Goal: Task Accomplishment & Management: Manage account settings

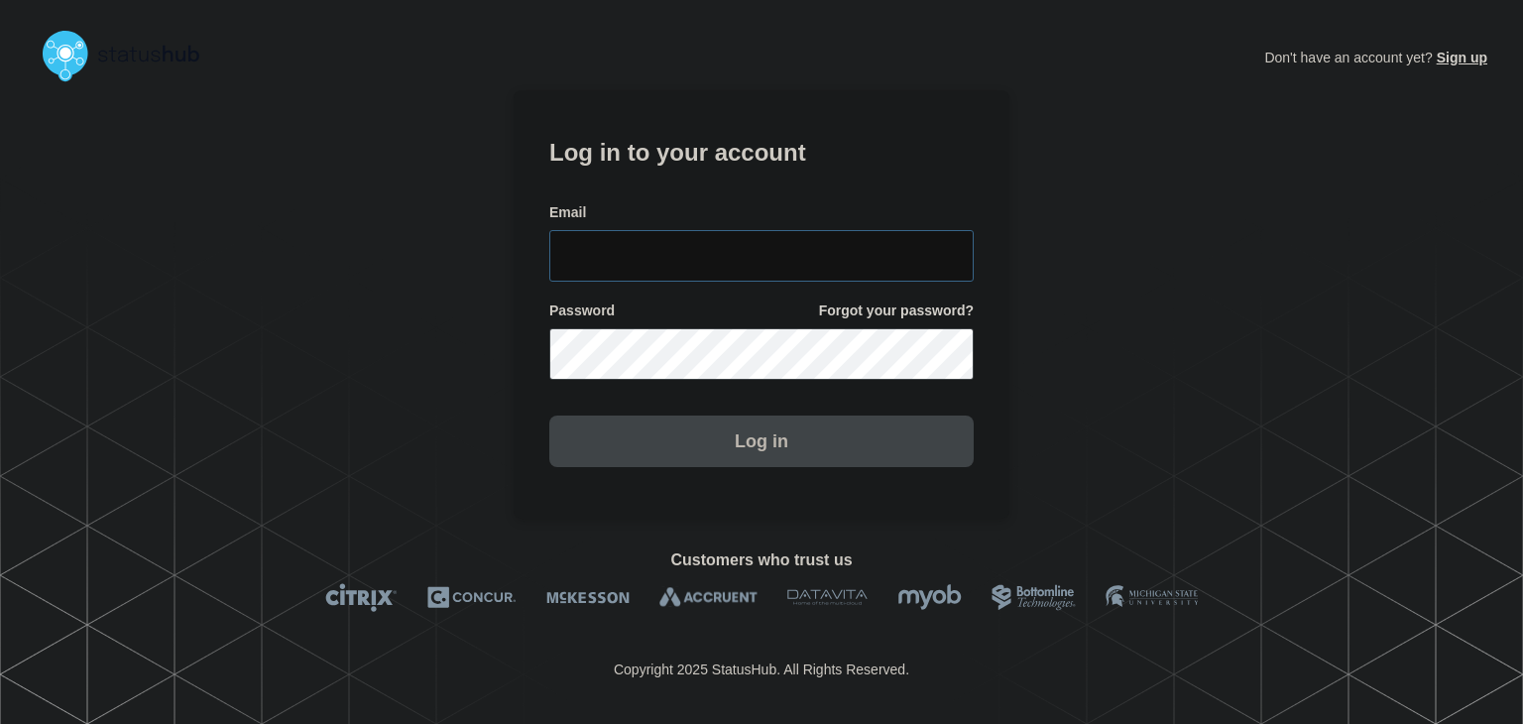
type input "[PERSON_NAME][EMAIL_ADDRESS][PERSON_NAME][DOMAIN_NAME]"
click at [723, 446] on button "Log in" at bounding box center [761, 442] width 424 height 52
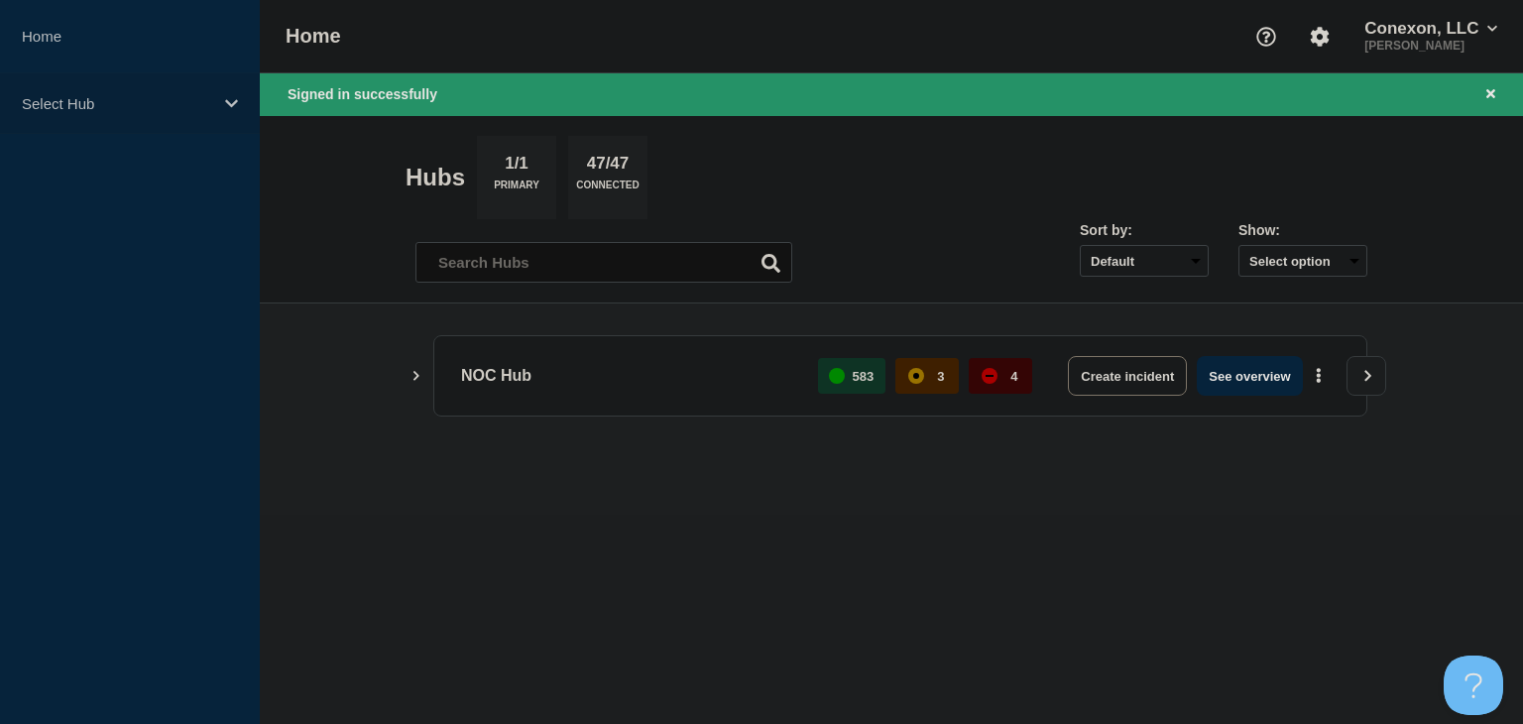
click at [118, 89] on div "Select Hub" at bounding box center [130, 103] width 260 height 60
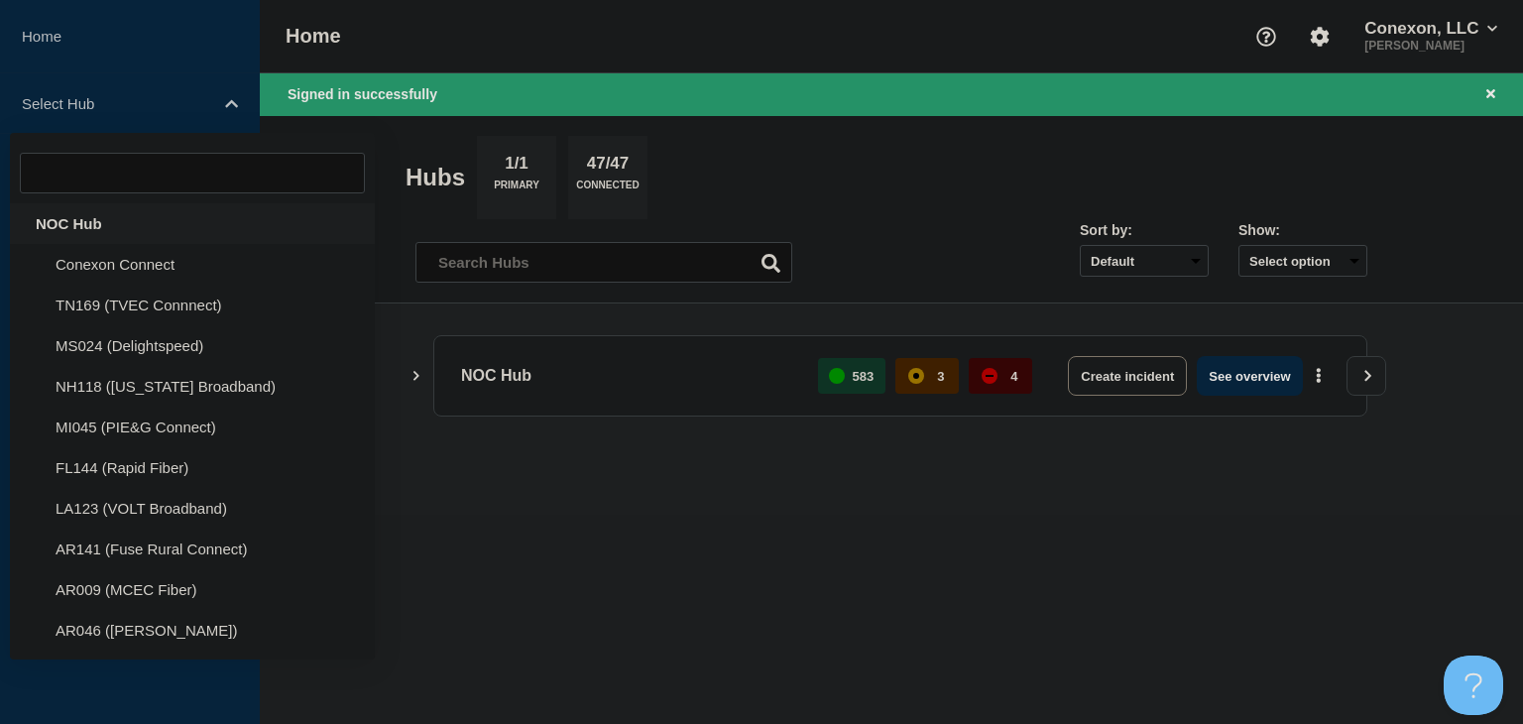
click at [103, 225] on div "NOC Hub" at bounding box center [192, 223] width 365 height 41
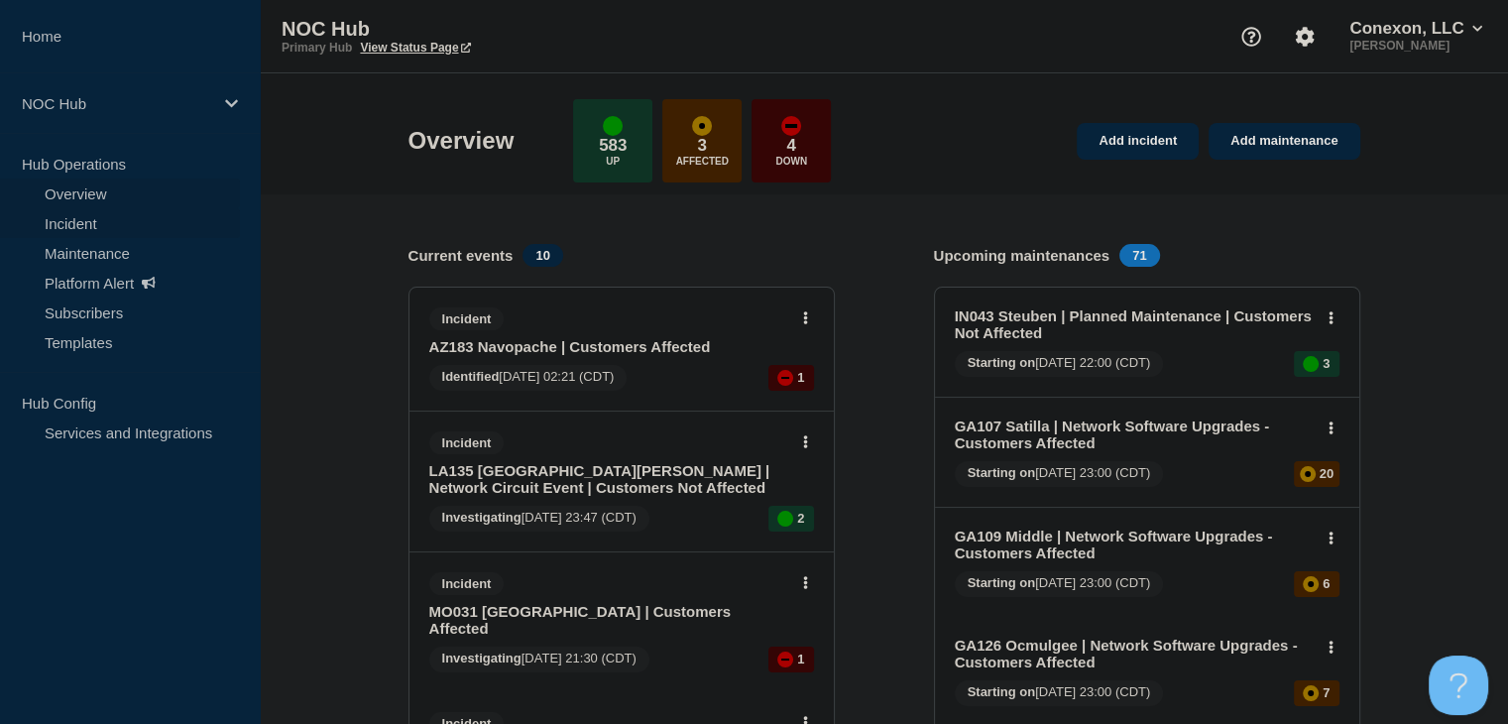
click at [96, 230] on link "Incident" at bounding box center [120, 223] width 240 height 30
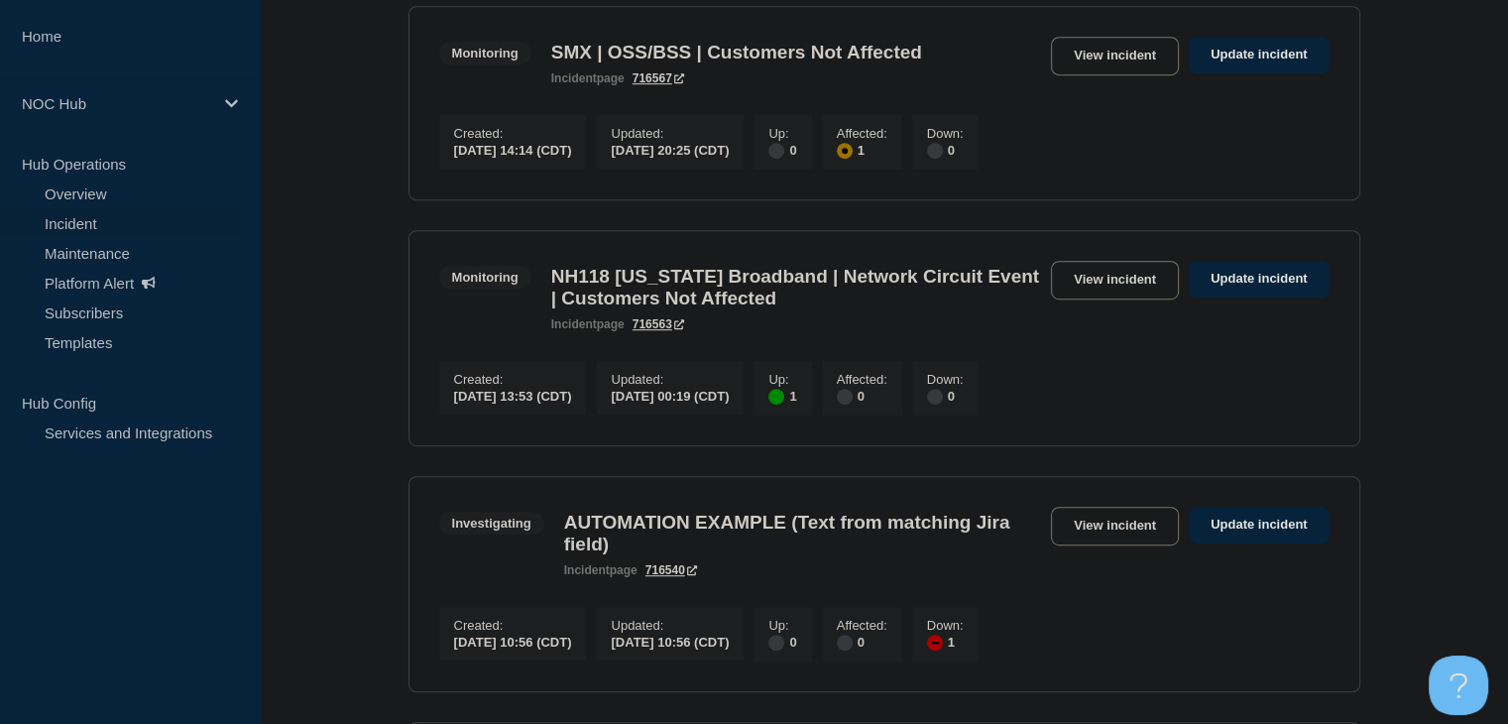
scroll to position [992, 0]
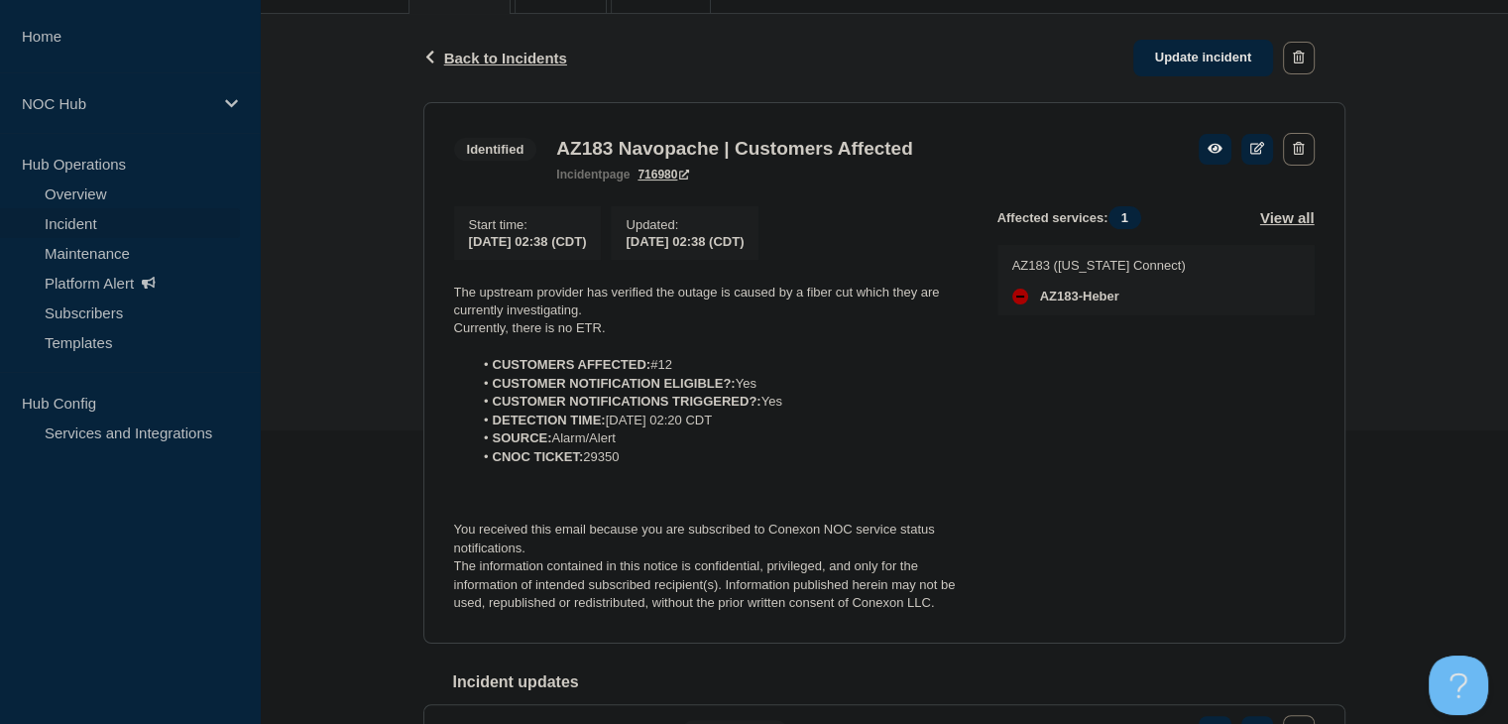
scroll to position [298, 0]
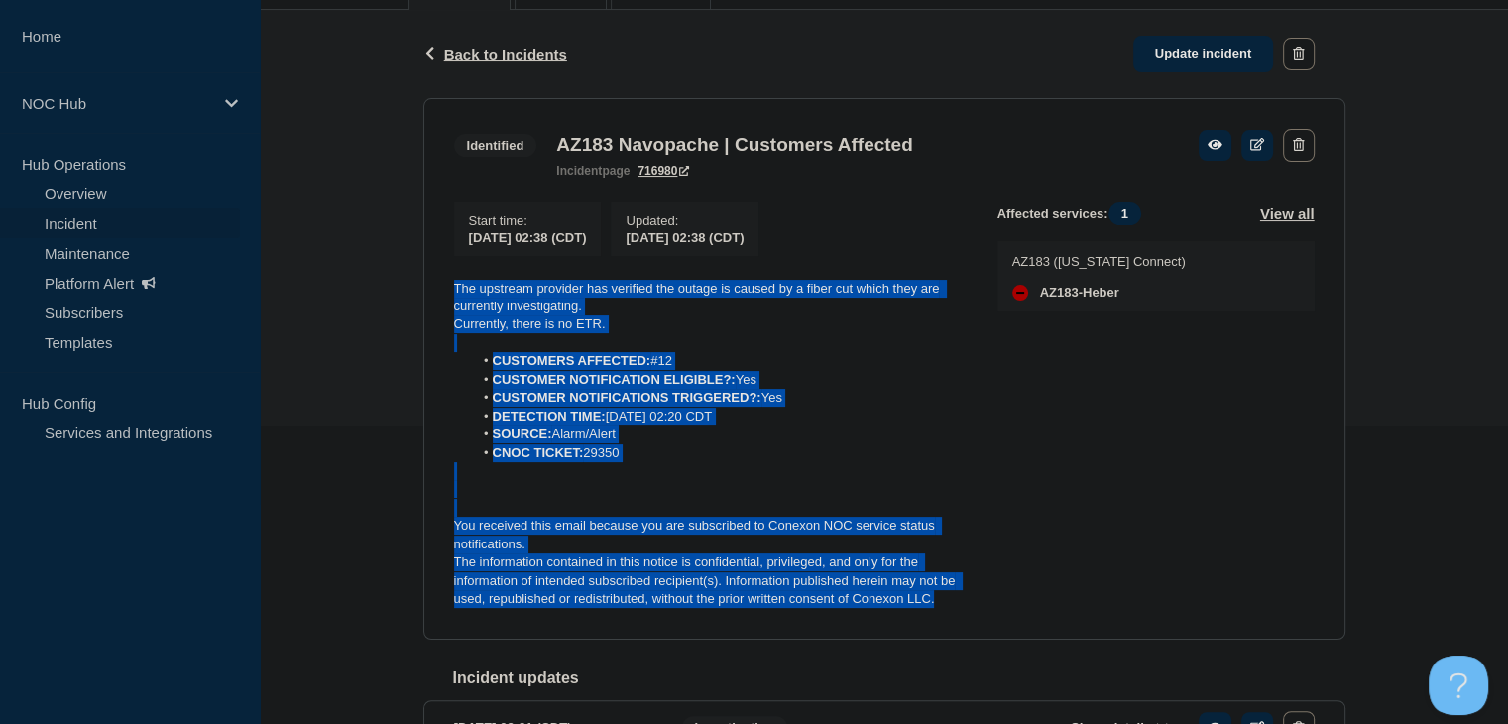
drag, startPoint x: 961, startPoint y: 608, endPoint x: 395, endPoint y: 283, distance: 653.1
click at [395, 283] on div "Back Back to Incidents Update incident Identified AZ183 Navopache | Customers A…" at bounding box center [884, 413] width 1249 height 807
copy div "The upstream provider has verified the outage is caused by a fiber cut which th…"
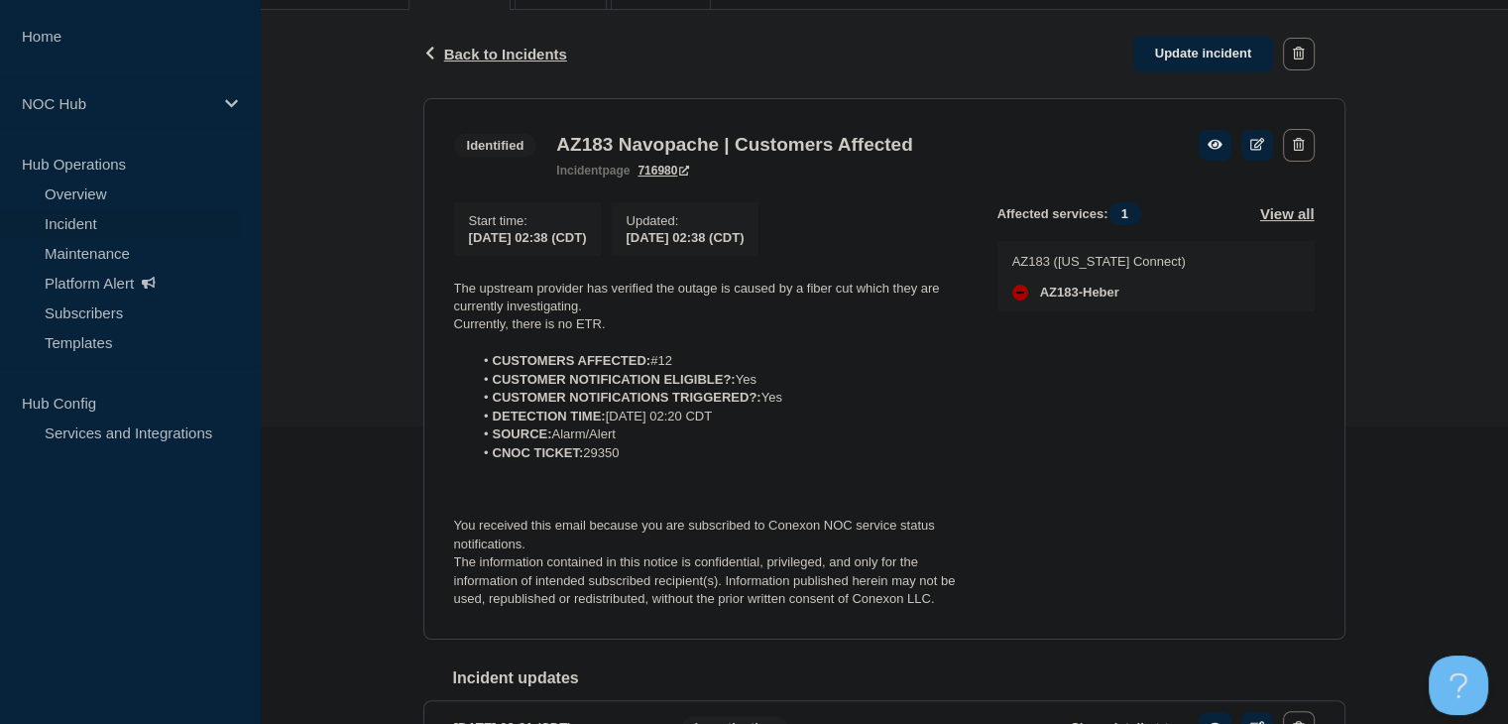
click at [1180, 72] on div "Back Back to Incidents Update incident" at bounding box center [884, 54] width 922 height 88
click at [1162, 65] on link "Update incident" at bounding box center [1204, 54] width 141 height 37
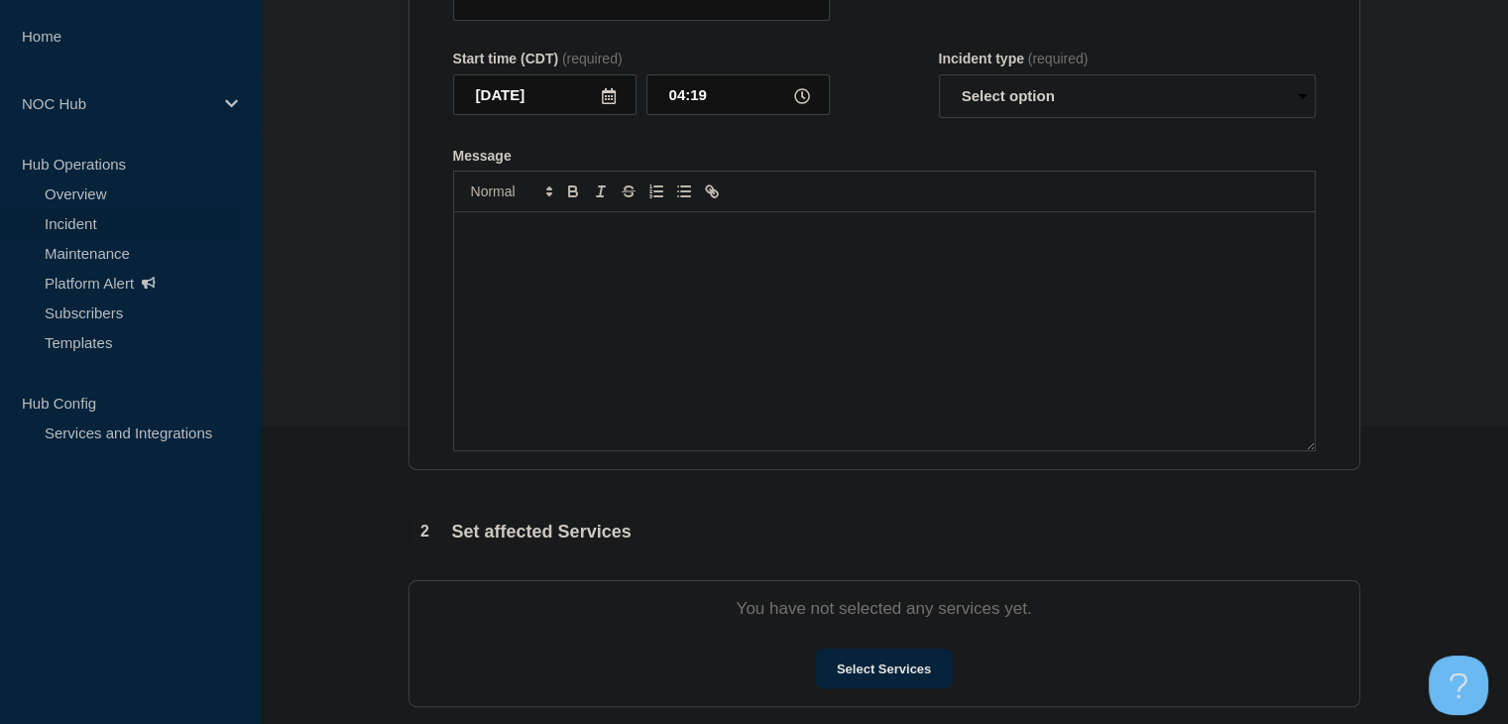
type input "AZ183 Navopache | Customers Affected"
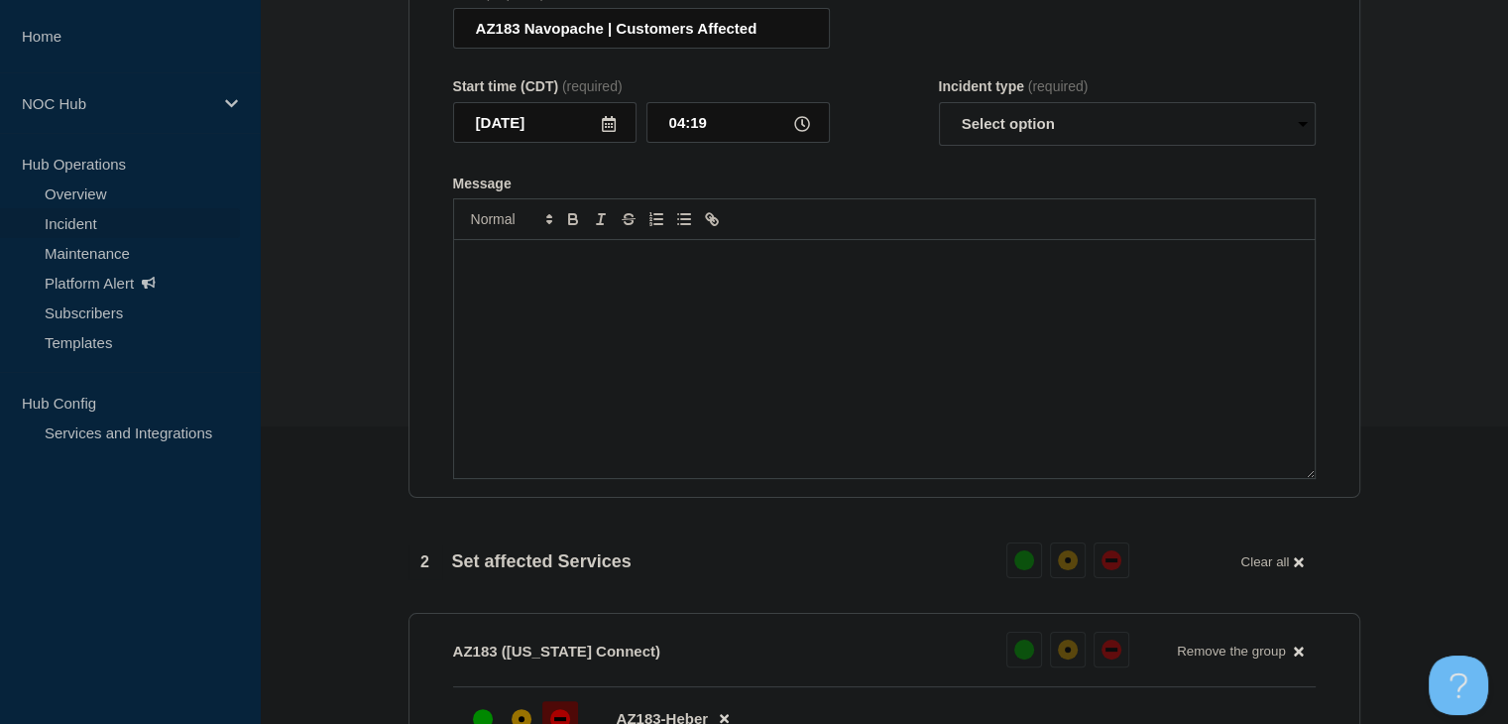
click at [710, 462] on div "Message" at bounding box center [884, 359] width 861 height 238
click at [698, 406] on div "Message" at bounding box center [884, 359] width 861 height 238
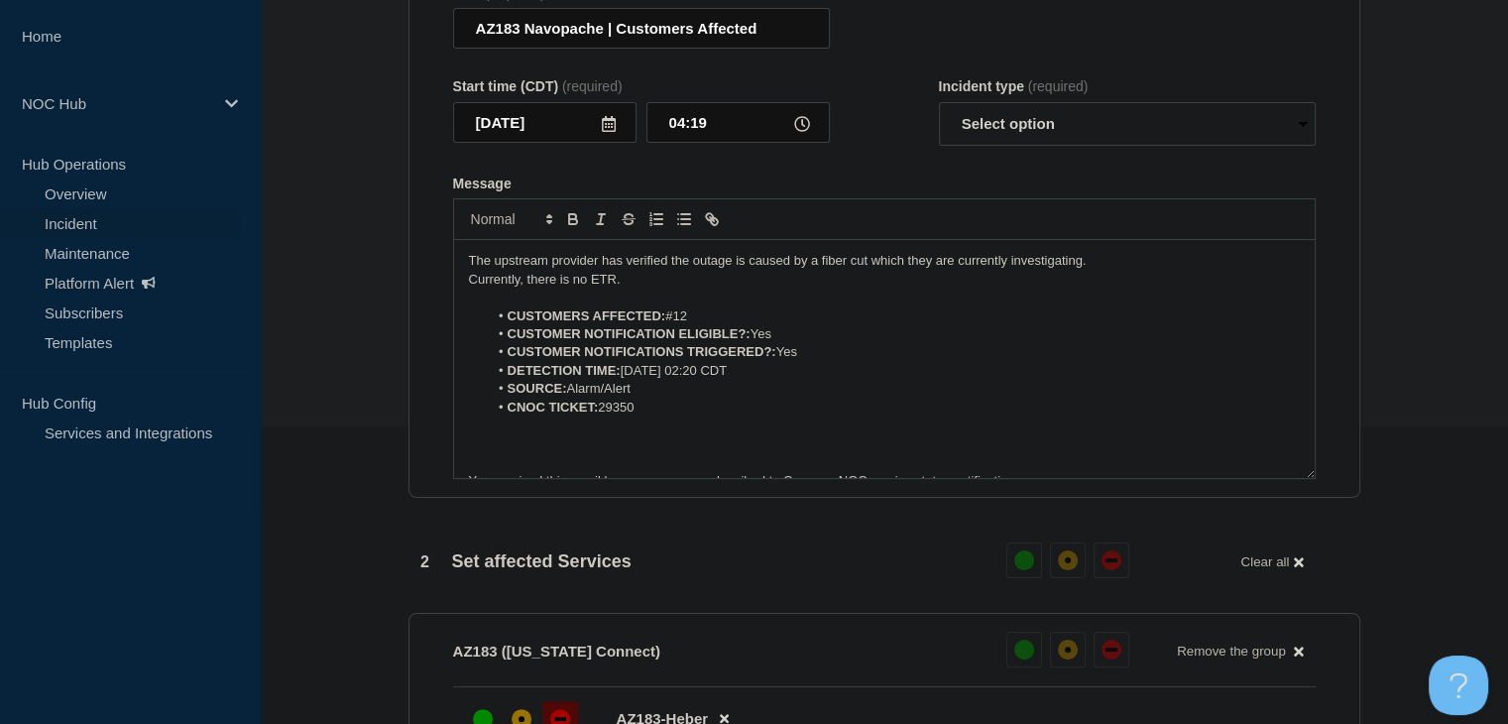
scroll to position [46, 0]
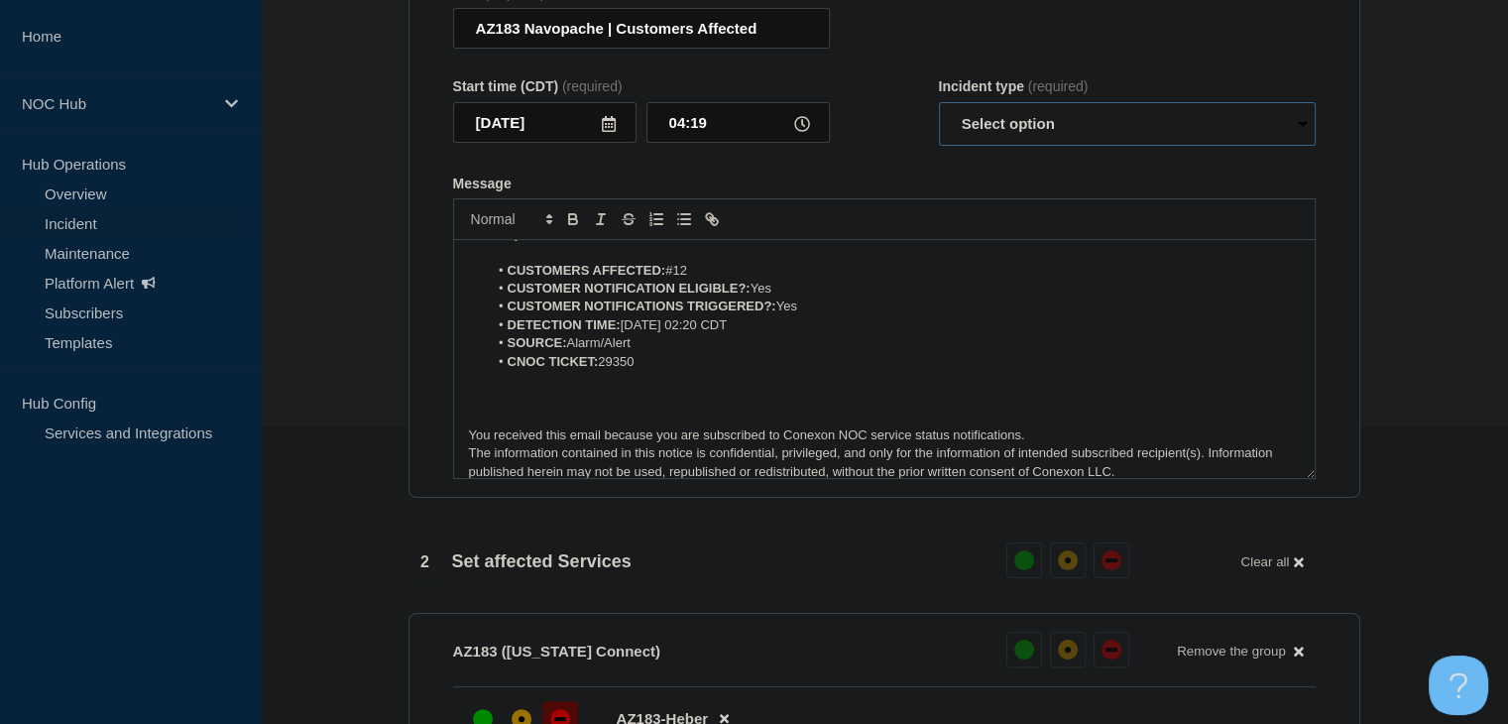
click at [1027, 141] on select "Select option Investigating Identified Monitoring Resolved" at bounding box center [1127, 124] width 377 height 44
select select "monitoring"
click at [939, 114] on select "Select option Investigating Identified Monitoring Resolved" at bounding box center [1127, 124] width 377 height 44
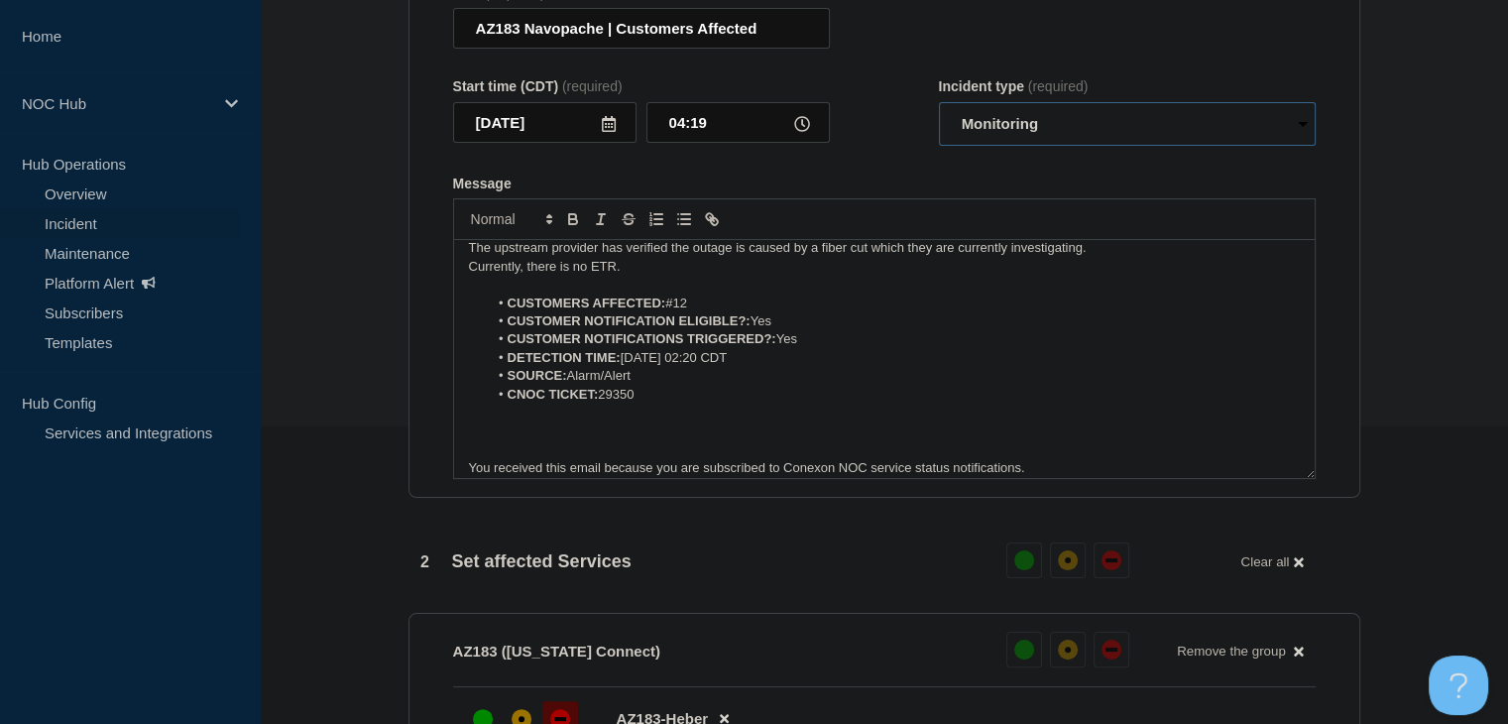
scroll to position [0, 0]
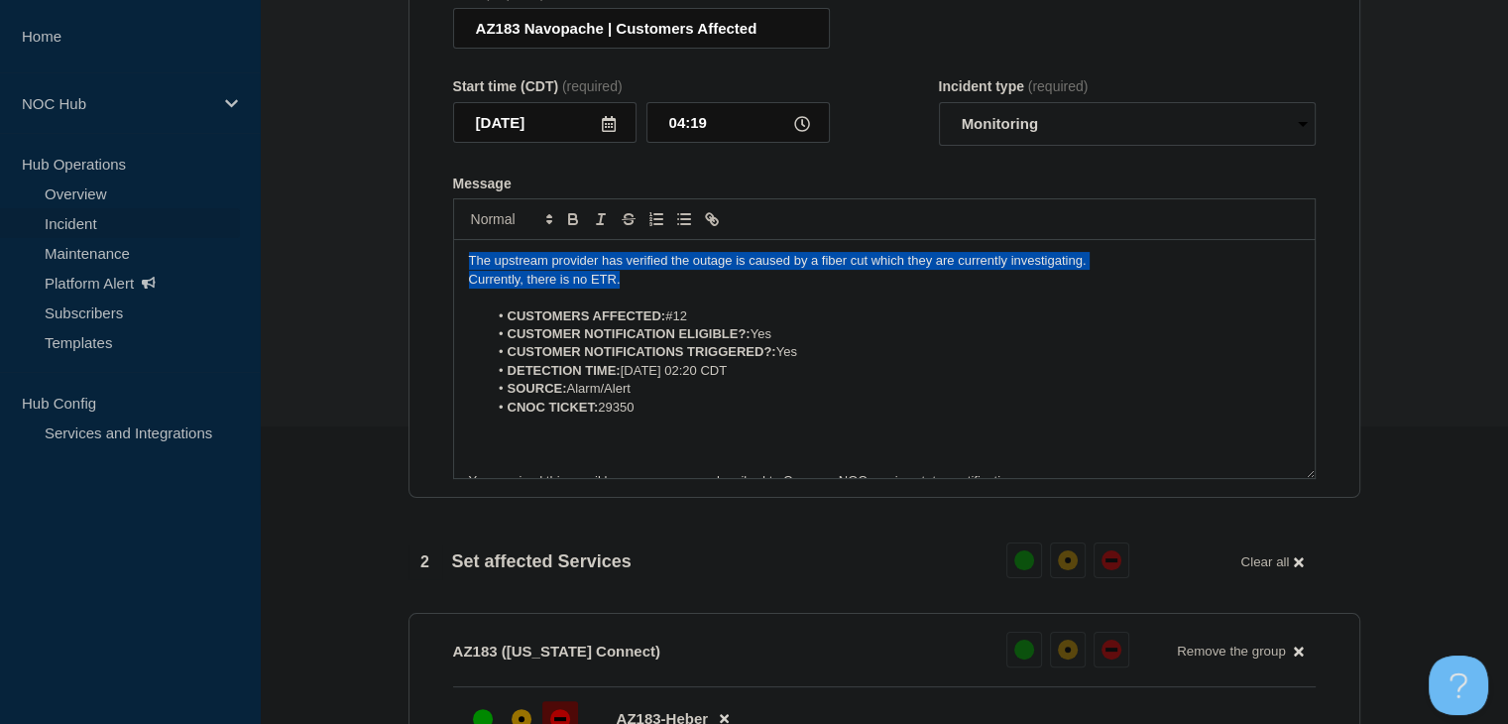
drag, startPoint x: 663, startPoint y: 300, endPoint x: 280, endPoint y: 255, distance: 386.4
click at [280, 255] on section "1 Provide details Title (required) AZ183 Navopache | Customers Affected Start t…" at bounding box center [884, 633] width 1249 height 1465
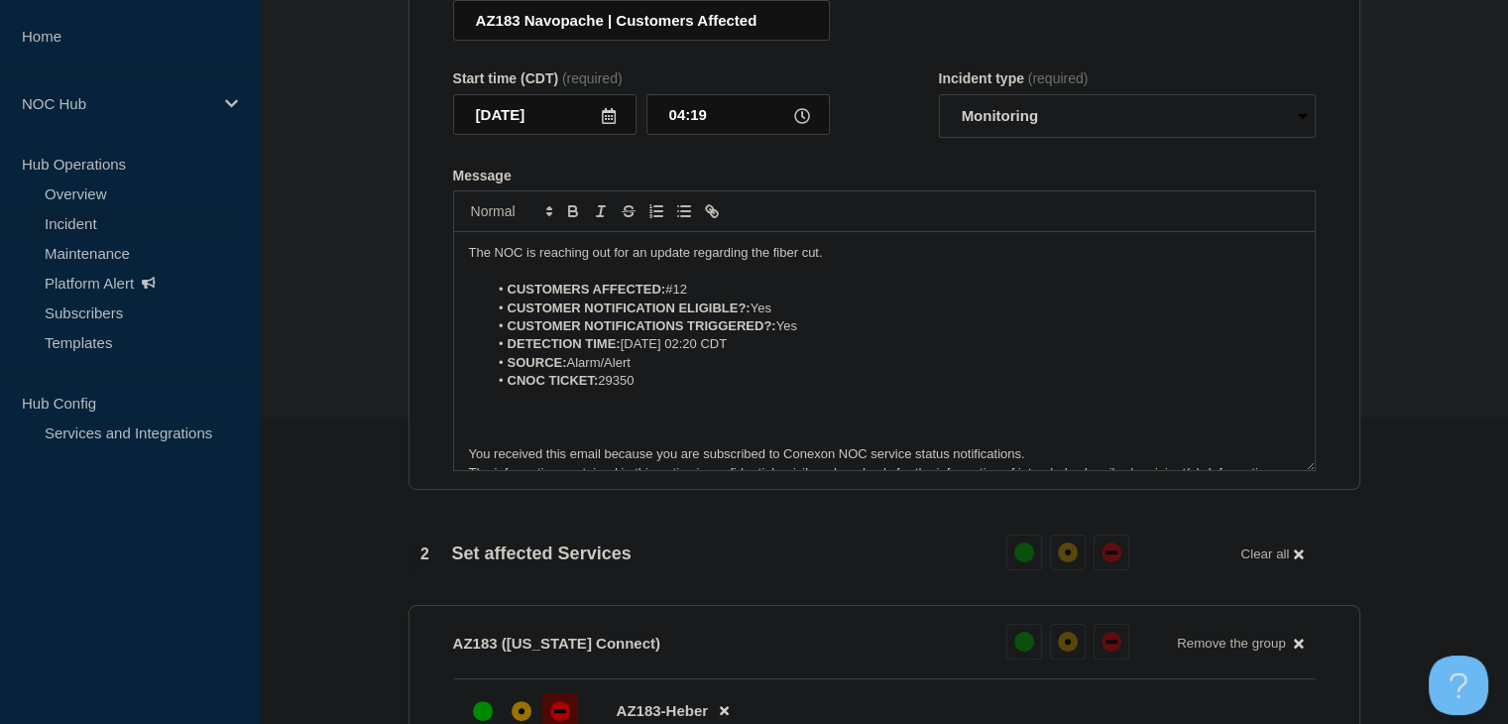
scroll to position [988, 0]
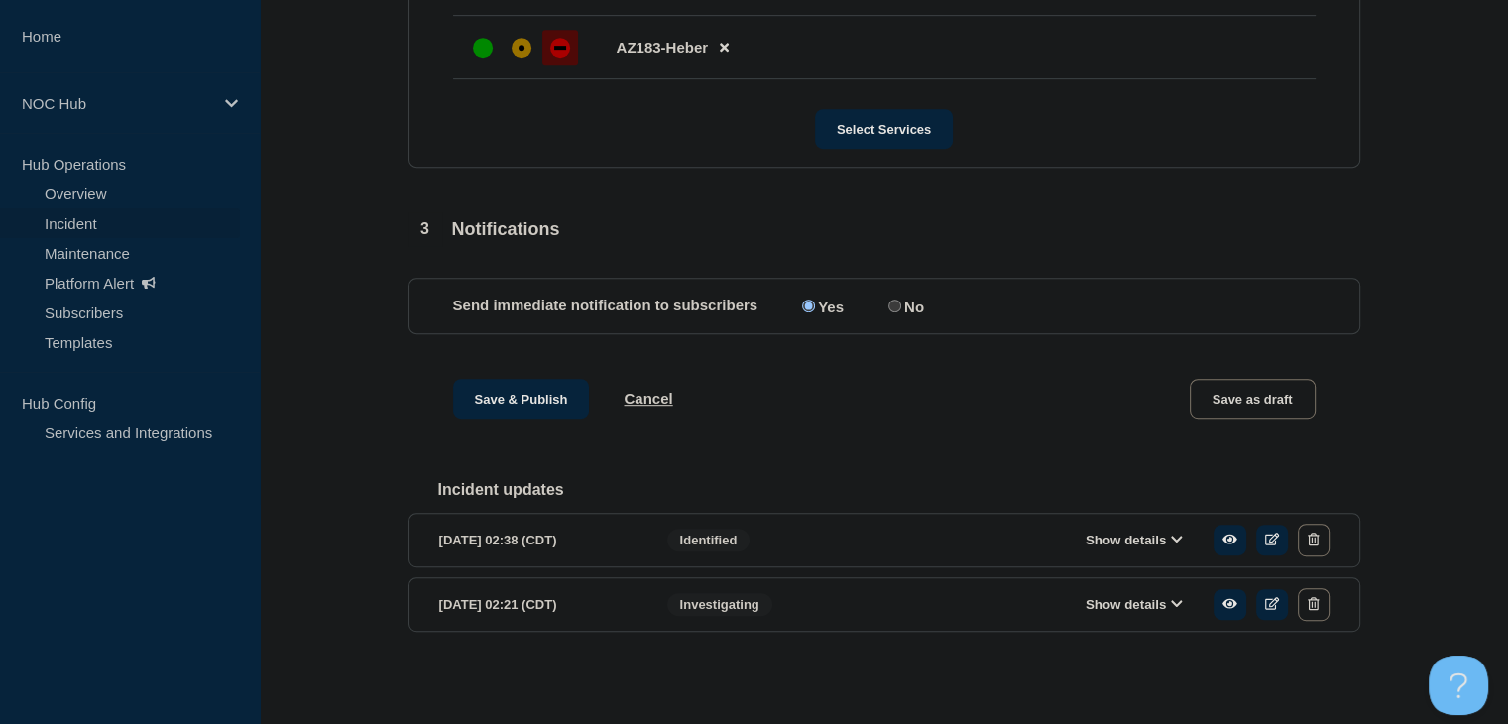
click at [1108, 532] on button "Show details" at bounding box center [1134, 540] width 109 height 17
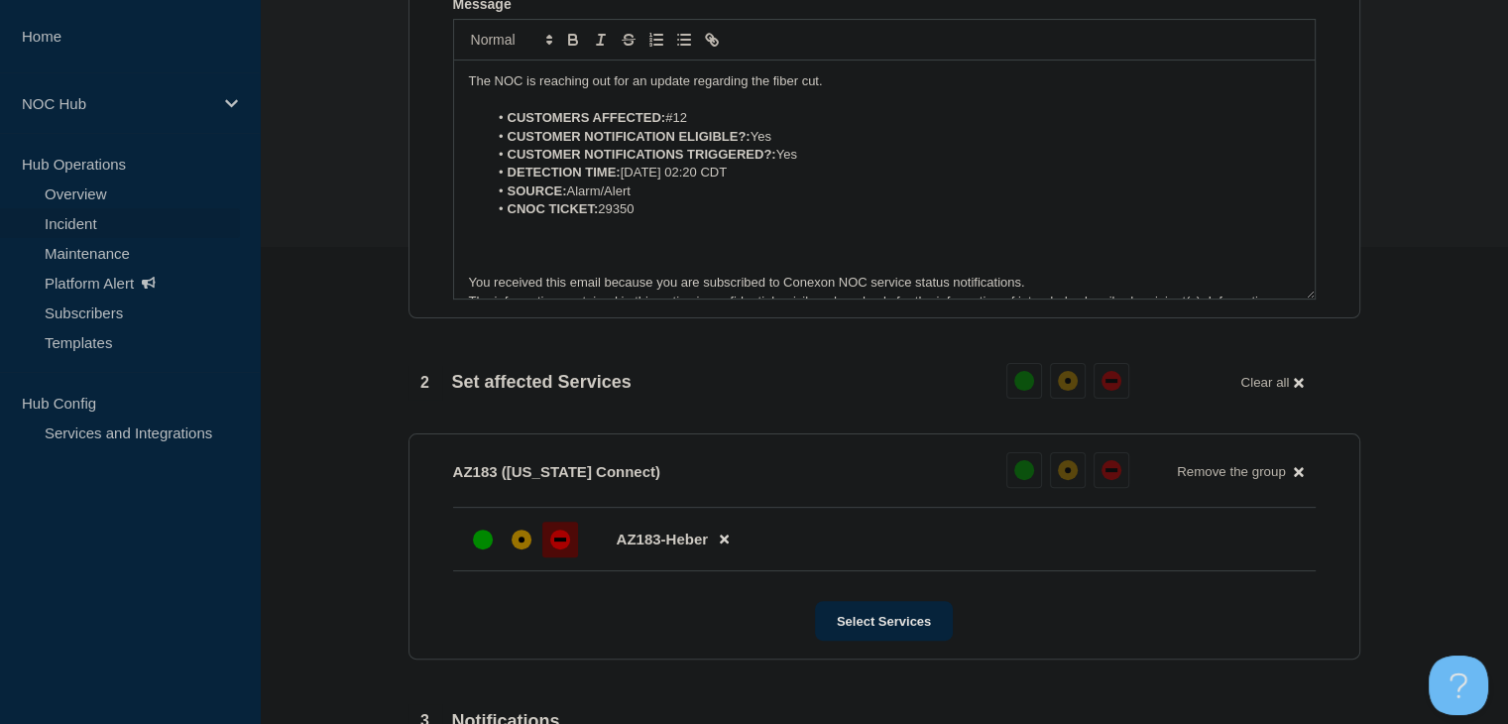
scroll to position [294, 0]
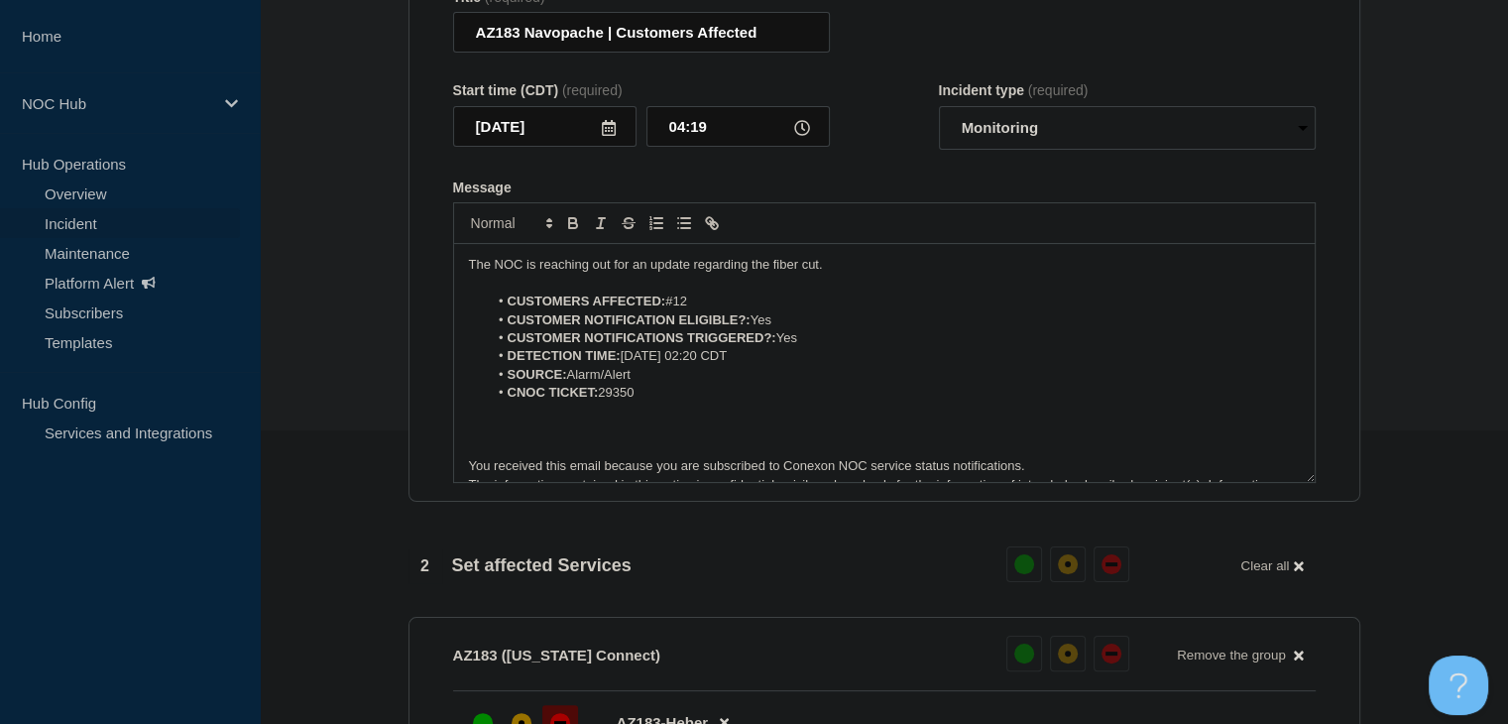
click at [883, 267] on div "The NOC is reaching out for an update regarding the fiber cut. CUSTOMERS AFFECT…" at bounding box center [884, 363] width 861 height 238
drag, startPoint x: 874, startPoint y: 276, endPoint x: 691, endPoint y: 275, distance: 182.5
click at [691, 274] on p "The NOC is reaching out for an update regarding the fiber cut." at bounding box center [884, 265] width 831 height 18
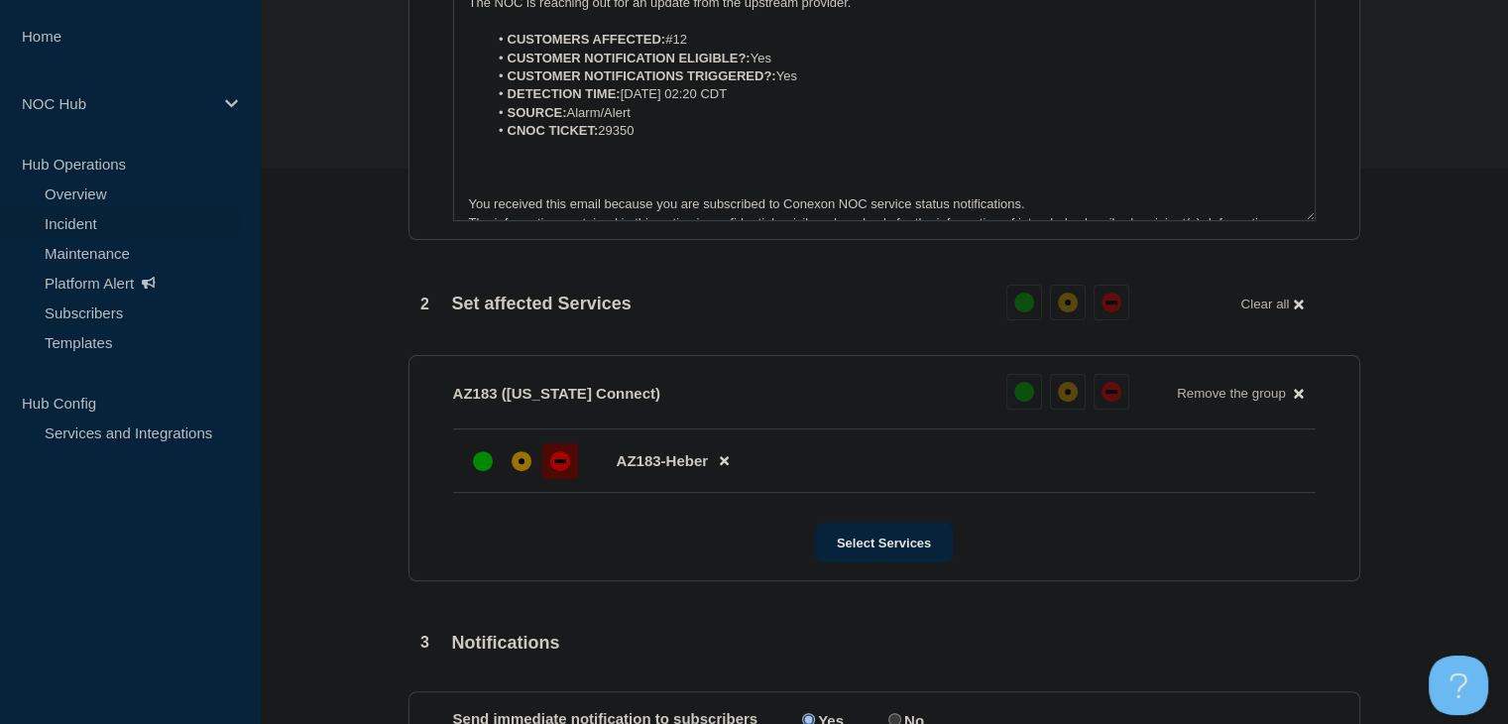
scroll to position [789, 0]
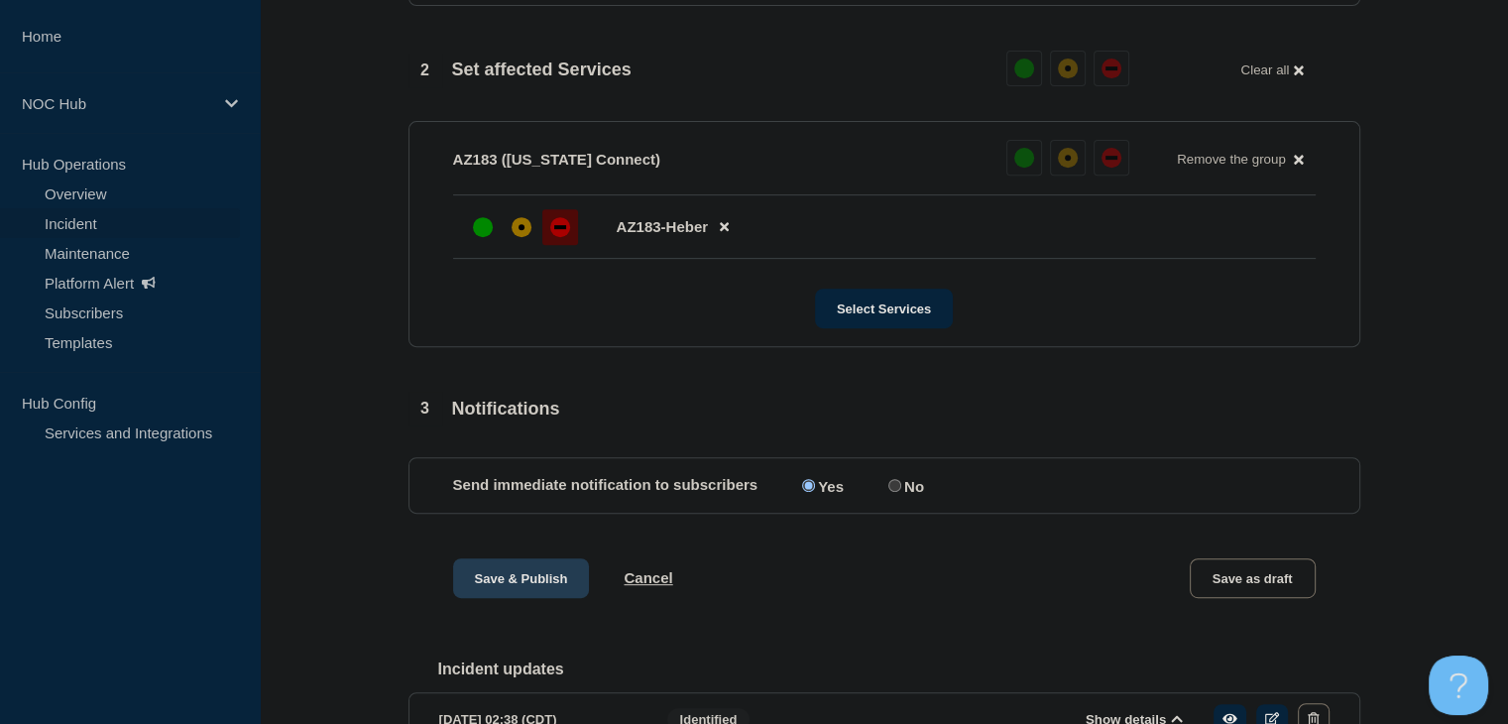
click at [543, 584] on button "Save & Publish" at bounding box center [521, 578] width 137 height 40
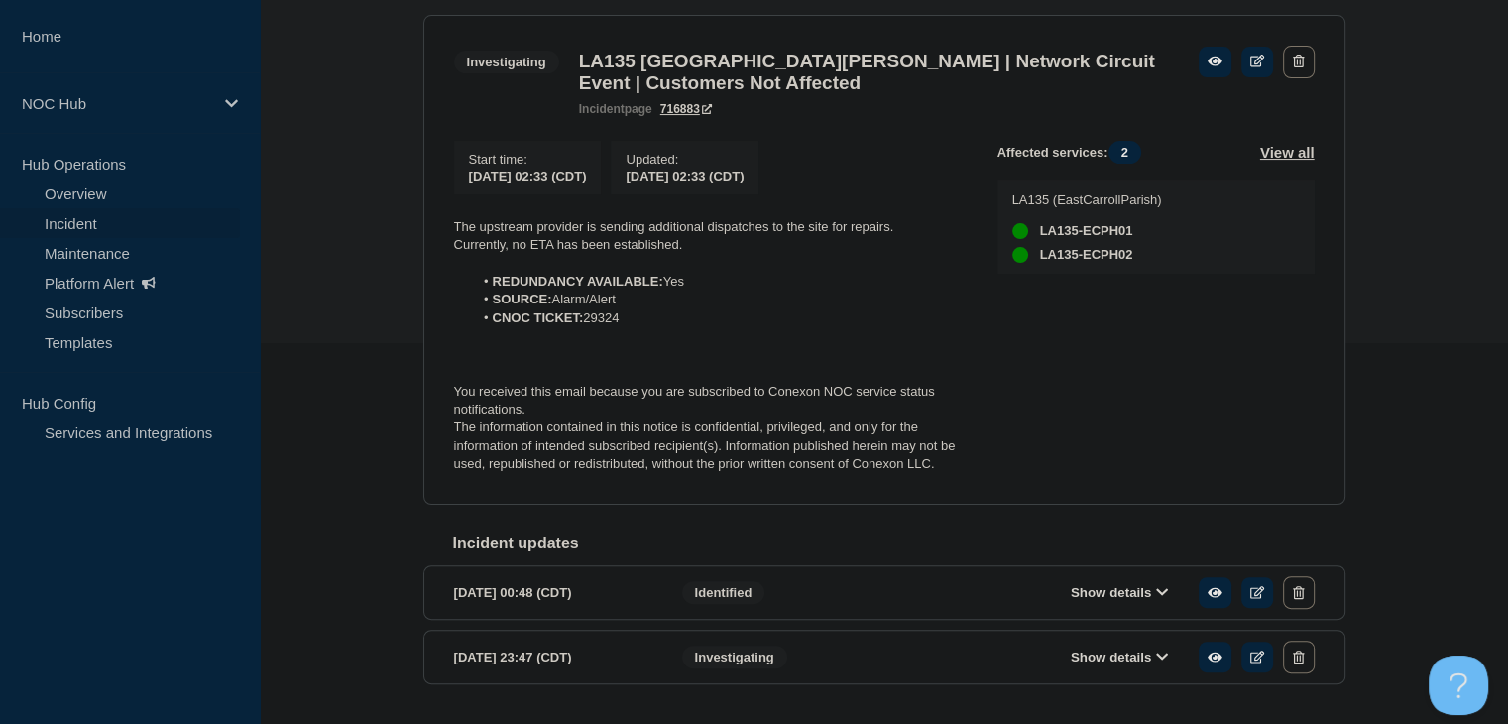
scroll to position [397, 0]
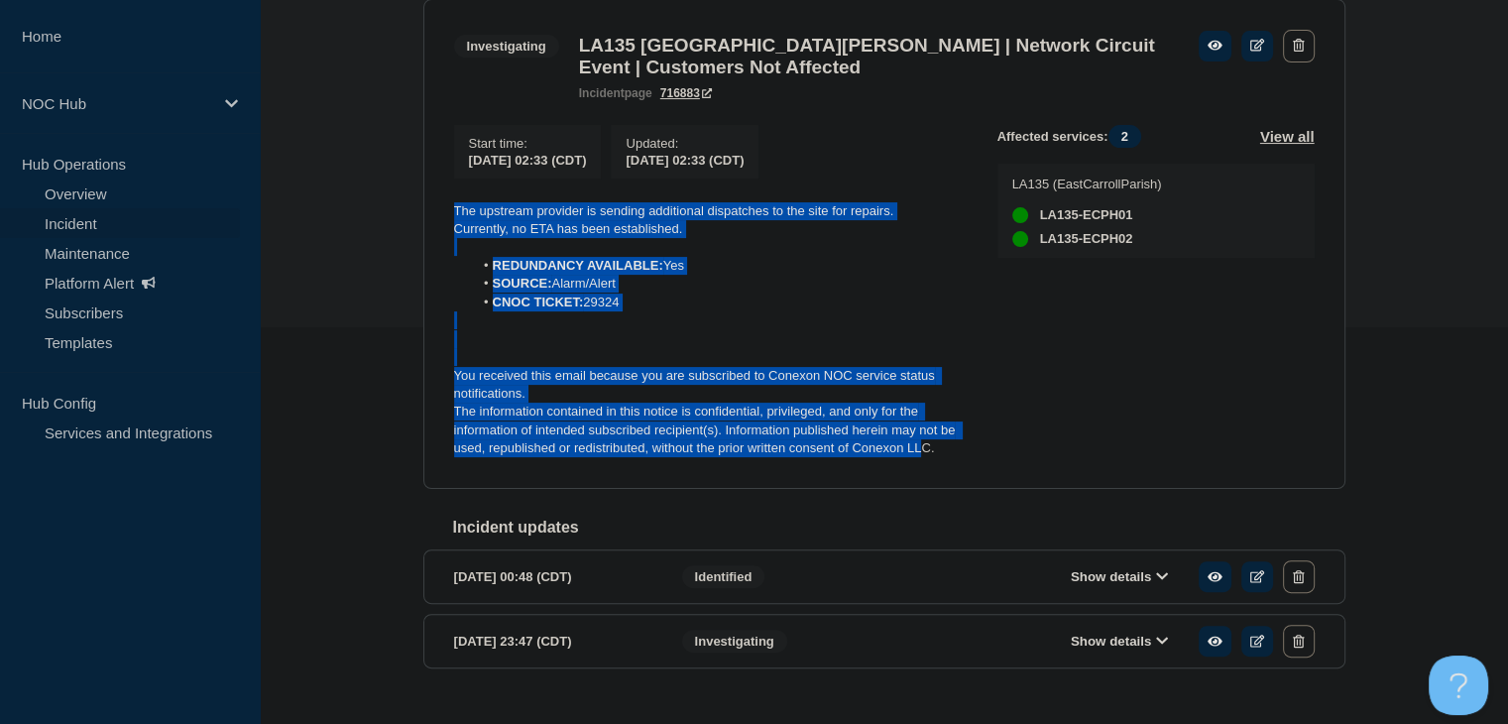
drag, startPoint x: 922, startPoint y: 457, endPoint x: 405, endPoint y: 218, distance: 570.2
click at [405, 218] on div "Back Back to Incidents Update incident Investigating LA135 [GEOGRAPHIC_DATA][PE…" at bounding box center [884, 321] width 1249 height 821
copy div "The upstream provider is sending additional dispatches to the site for repairs.…"
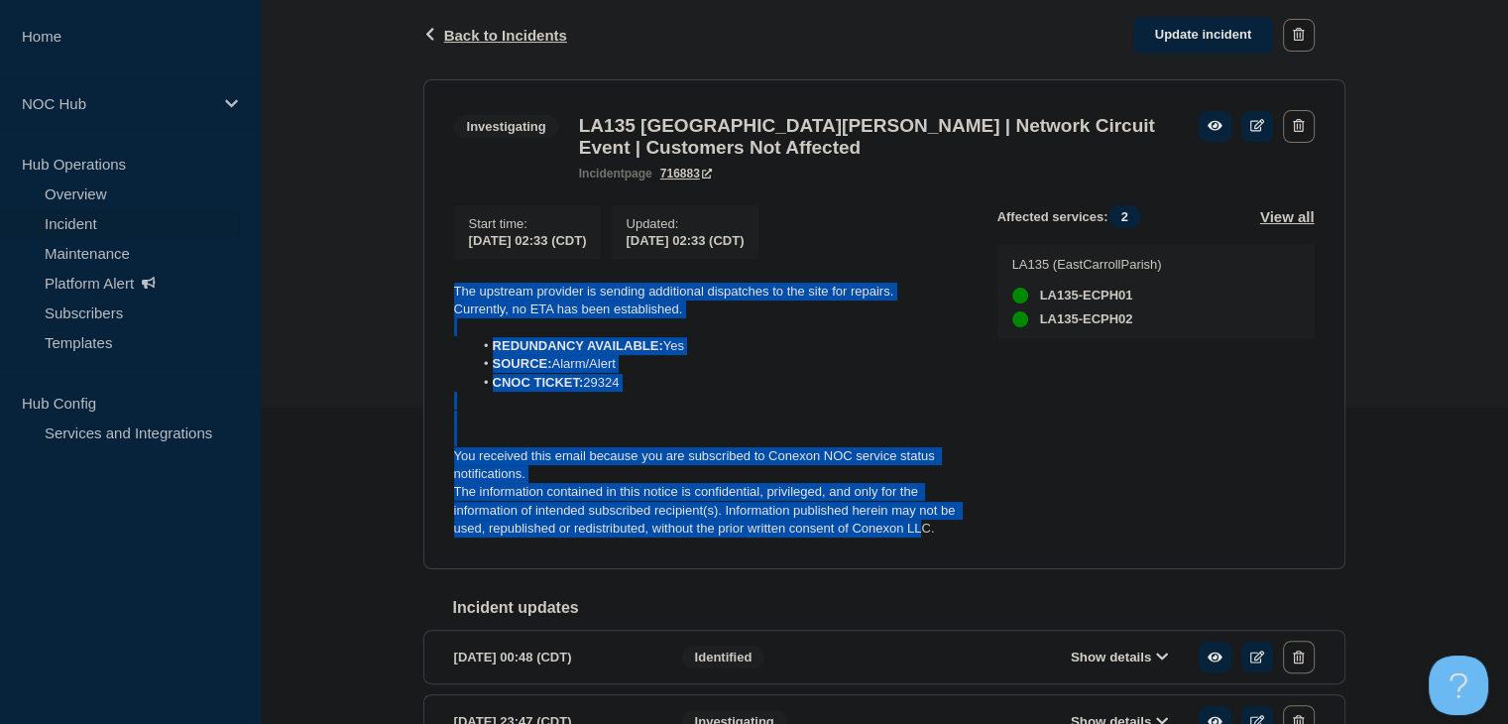
scroll to position [198, 0]
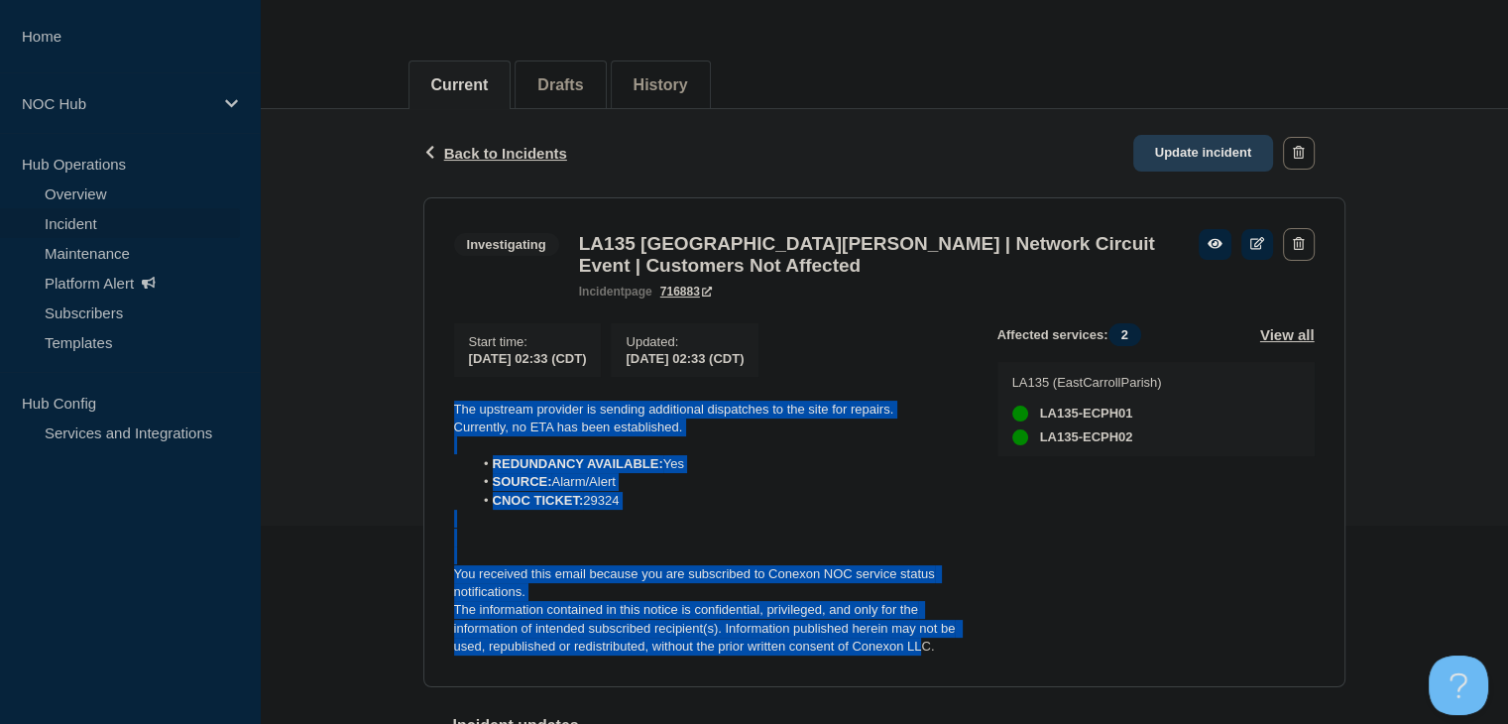
click at [1237, 144] on link "Update incident" at bounding box center [1204, 153] width 141 height 37
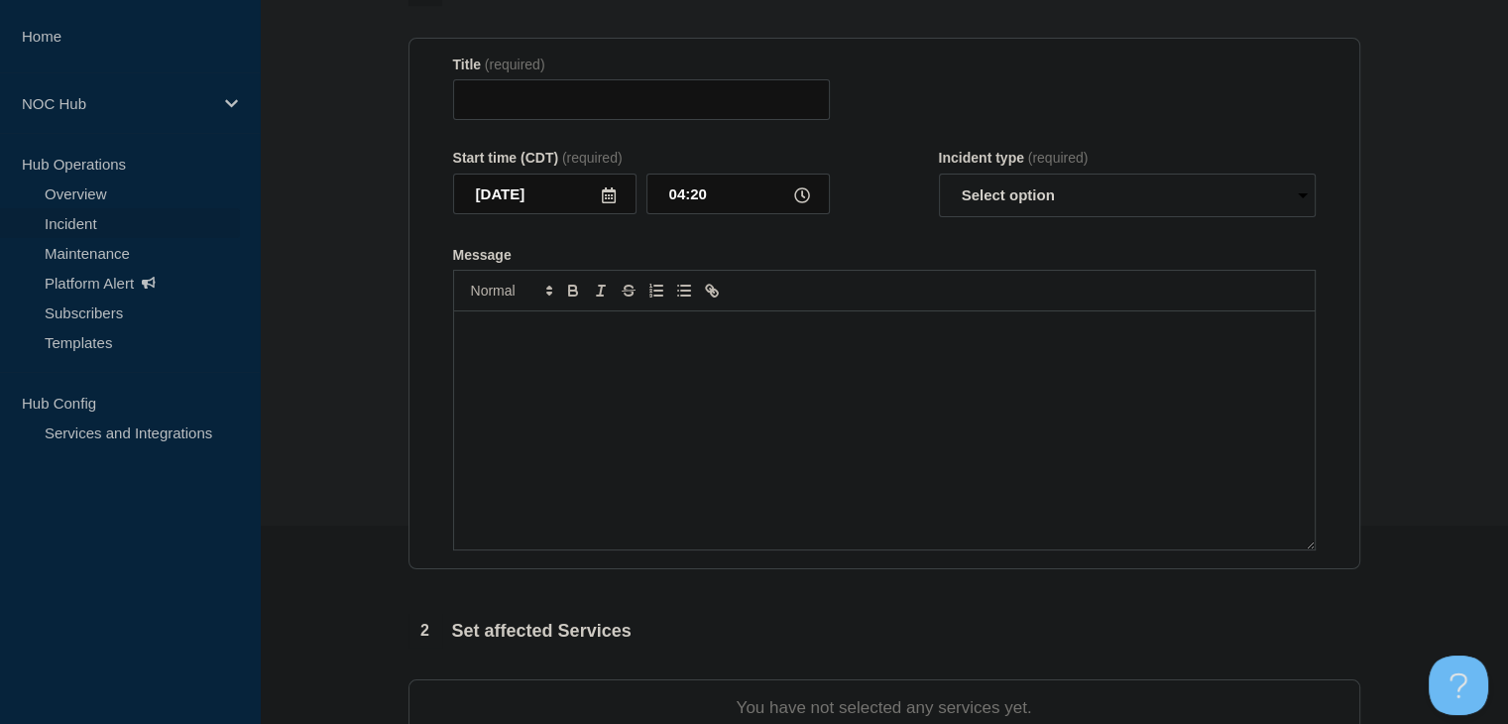
type input "LA135 [GEOGRAPHIC_DATA][PERSON_NAME] | Network Circuit Event | Customers Not Af…"
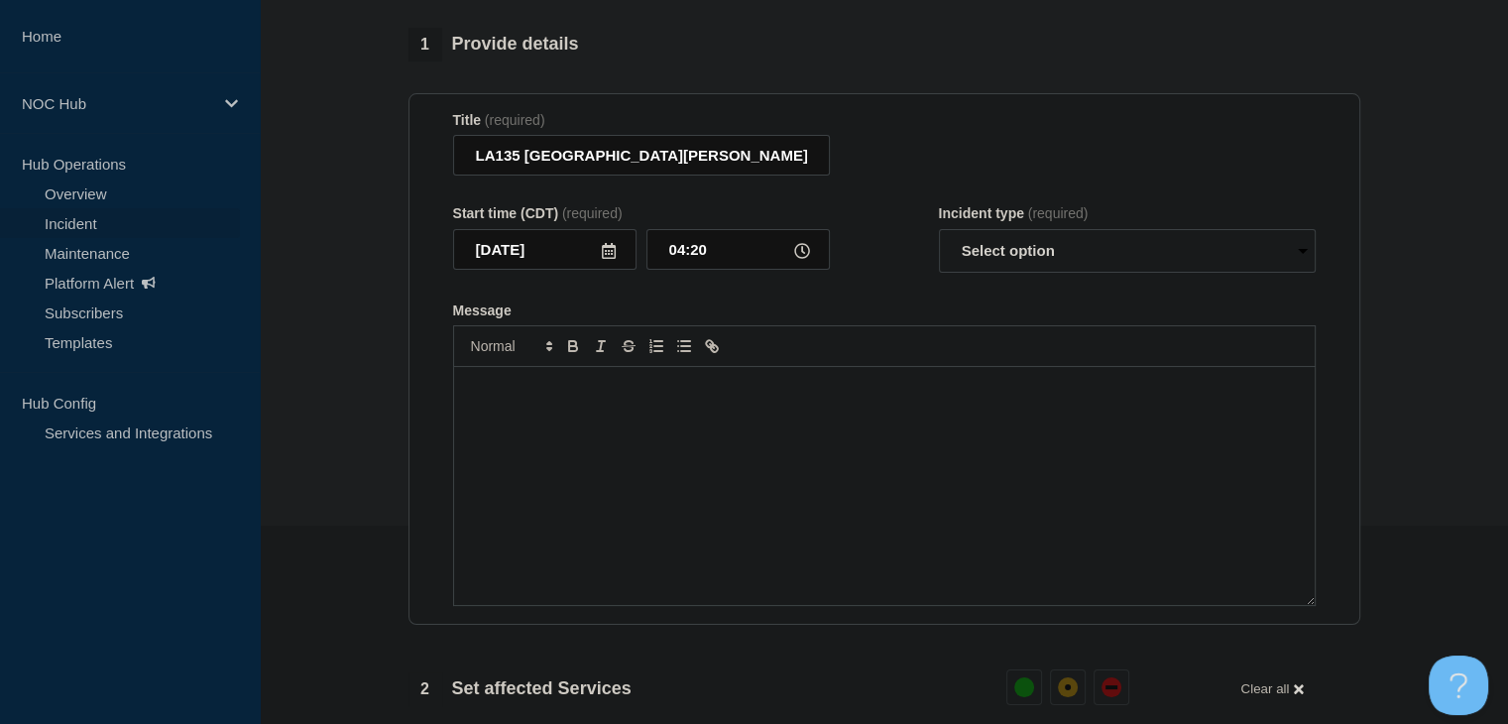
drag, startPoint x: 806, startPoint y: 420, endPoint x: 816, endPoint y: 418, distance: 10.4
click at [806, 420] on div "Message" at bounding box center [884, 486] width 861 height 238
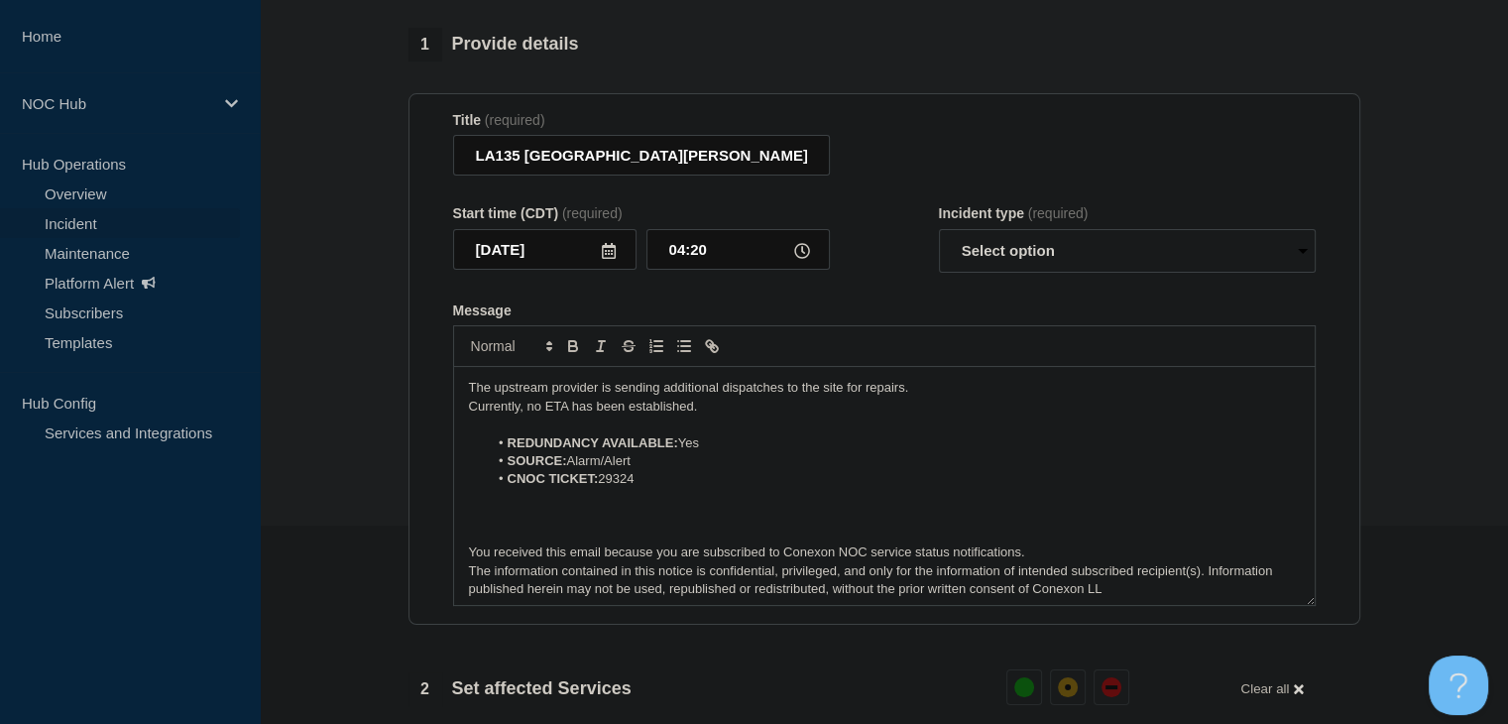
click at [986, 263] on form "Title (required) LA135 East [PERSON_NAME] | Network Circuit Event | Customers N…" at bounding box center [884, 359] width 863 height 495
click at [988, 247] on select "Select option Investigating Identified Monitoring Resolved" at bounding box center [1127, 251] width 377 height 44
select select "investigating"
click at [939, 229] on select "Select option Investigating Identified Monitoring Resolved" at bounding box center [1127, 251] width 377 height 44
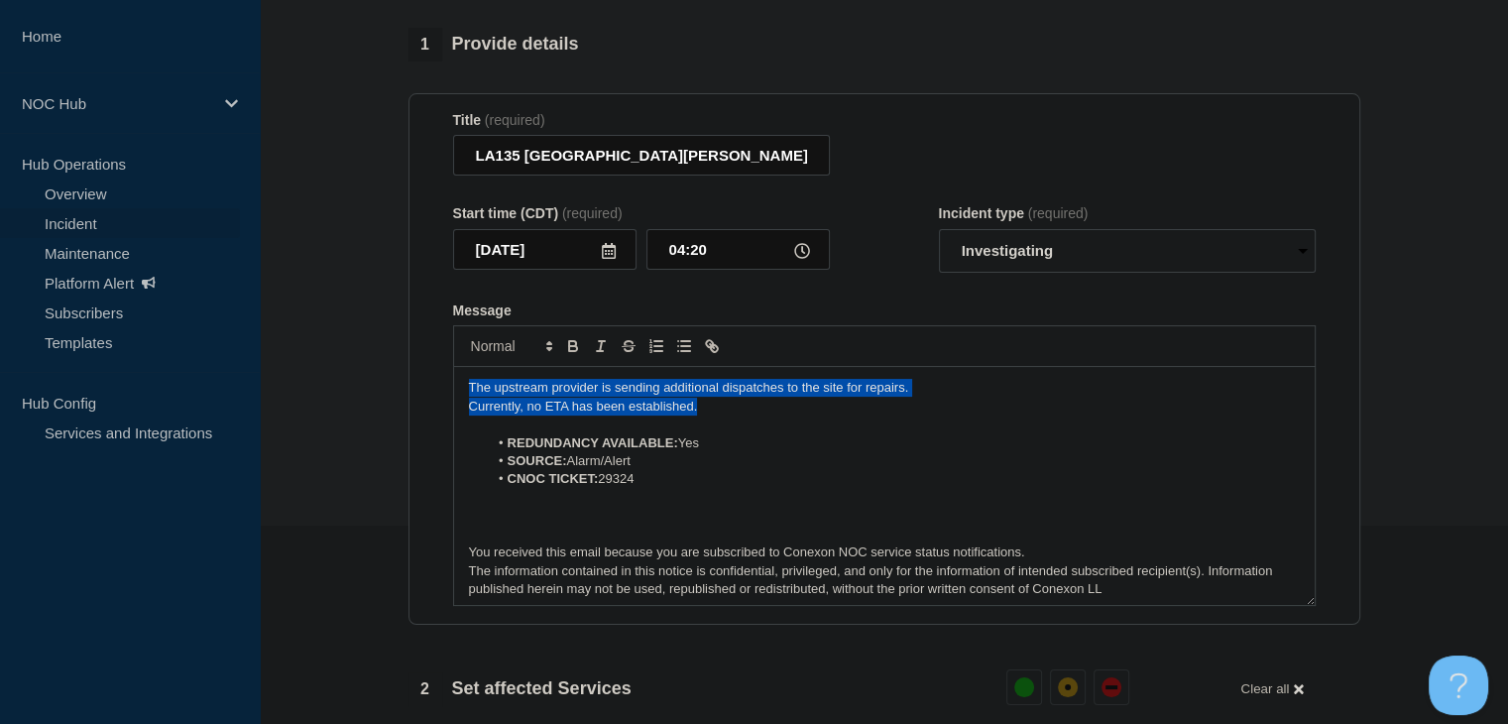
drag, startPoint x: 709, startPoint y: 384, endPoint x: 406, endPoint y: 362, distance: 304.3
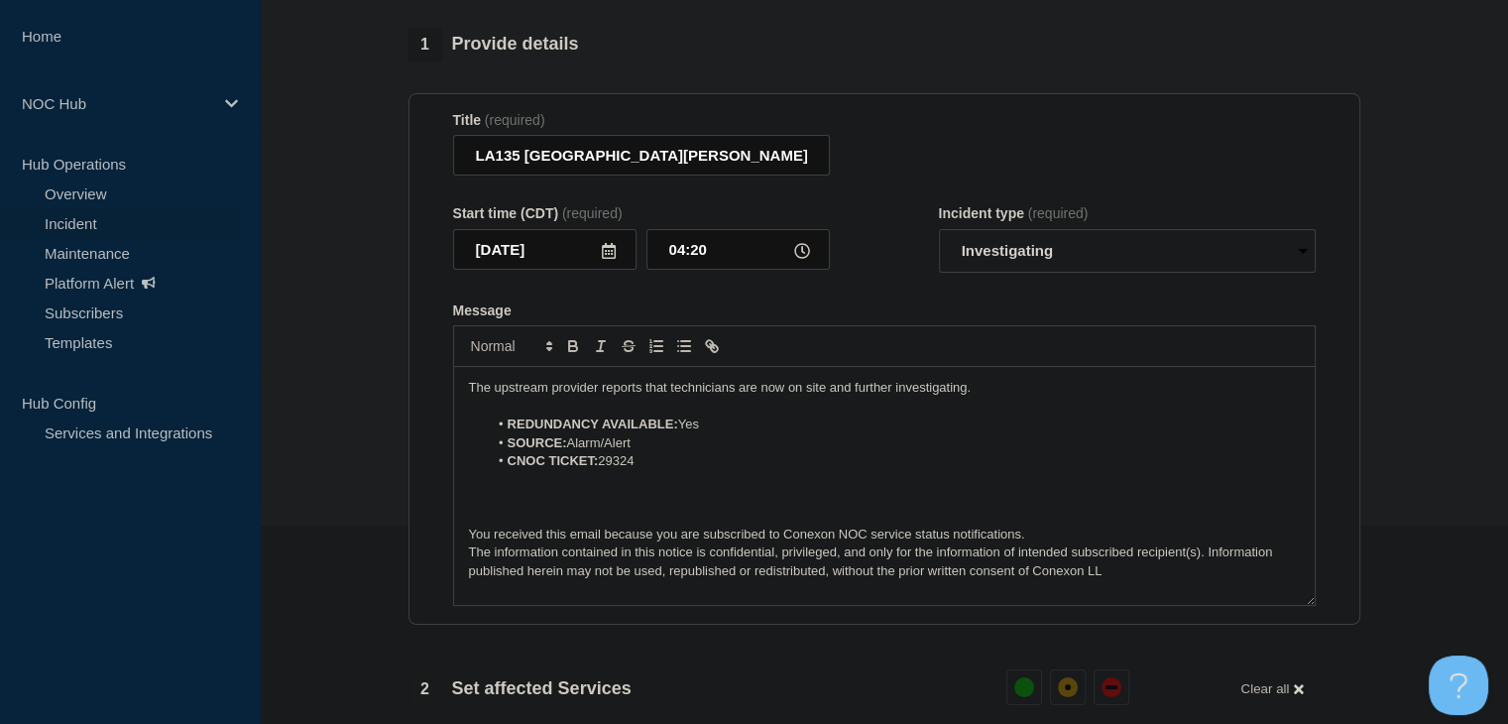
click at [797, 489] on p "Message" at bounding box center [884, 498] width 831 height 18
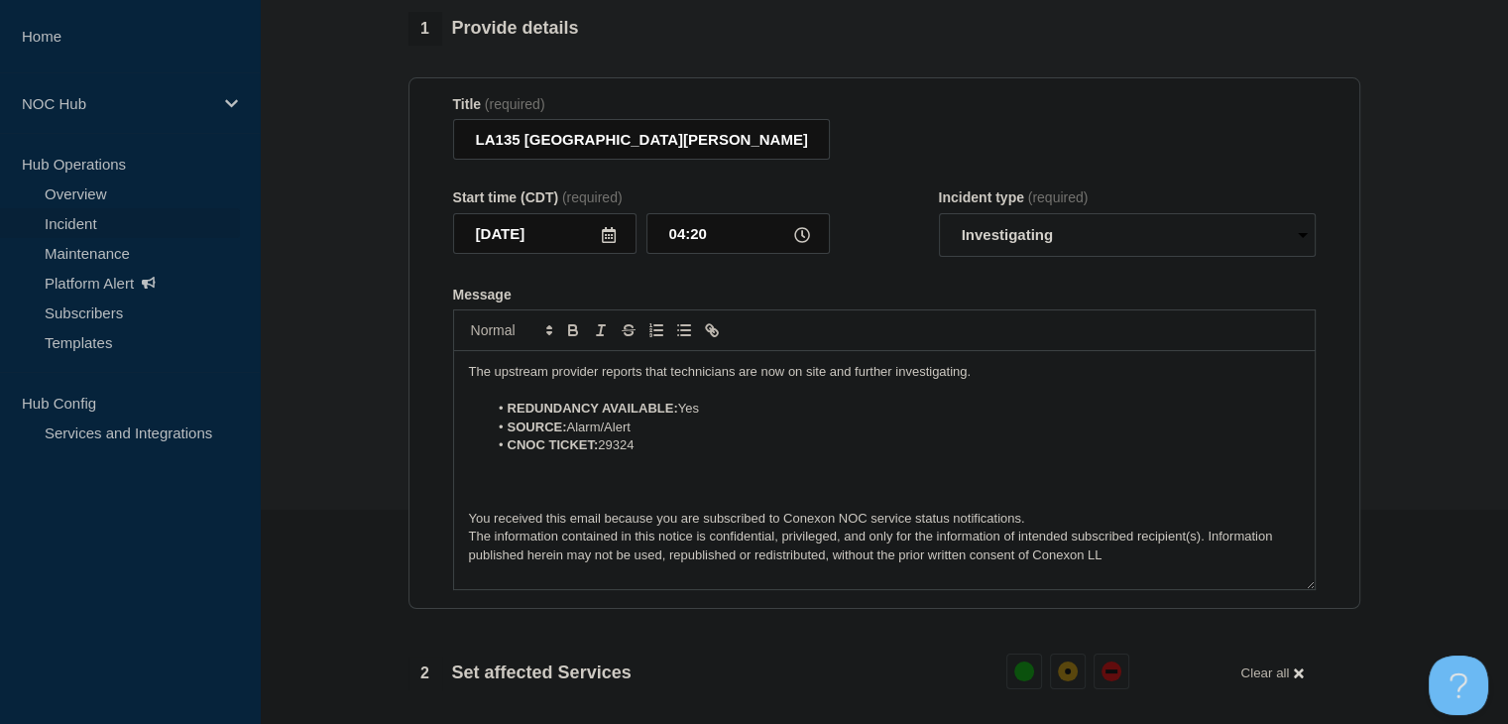
scroll to position [793, 0]
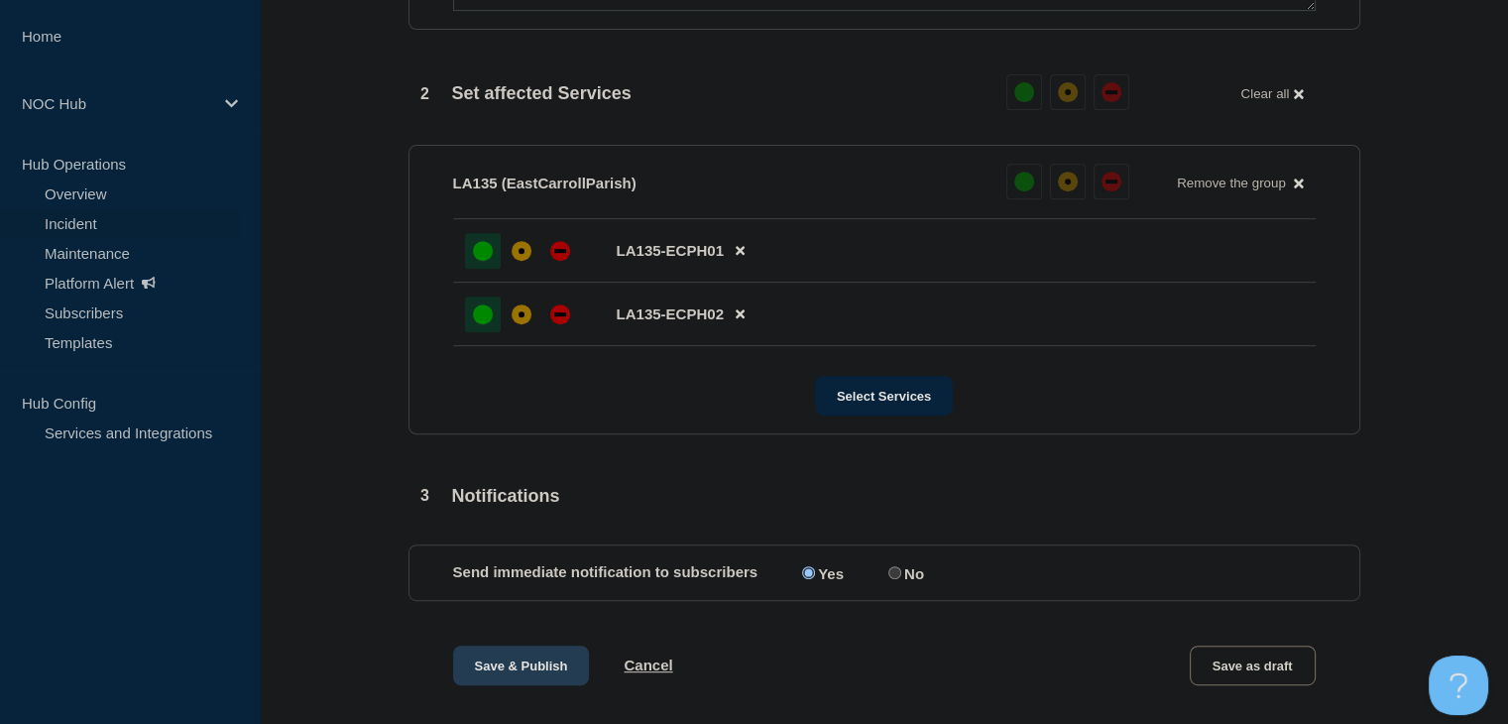
click at [555, 658] on button "Save & Publish" at bounding box center [521, 666] width 137 height 40
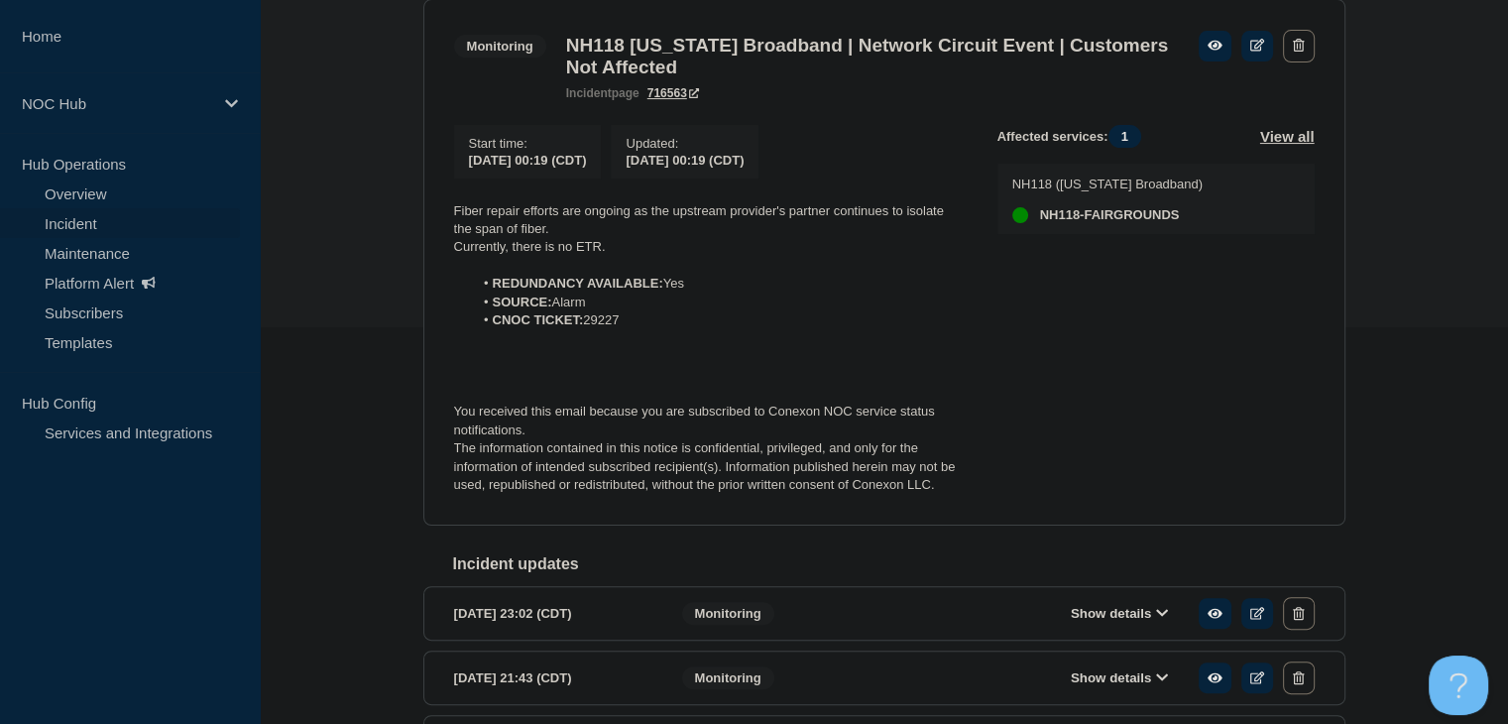
scroll to position [298, 0]
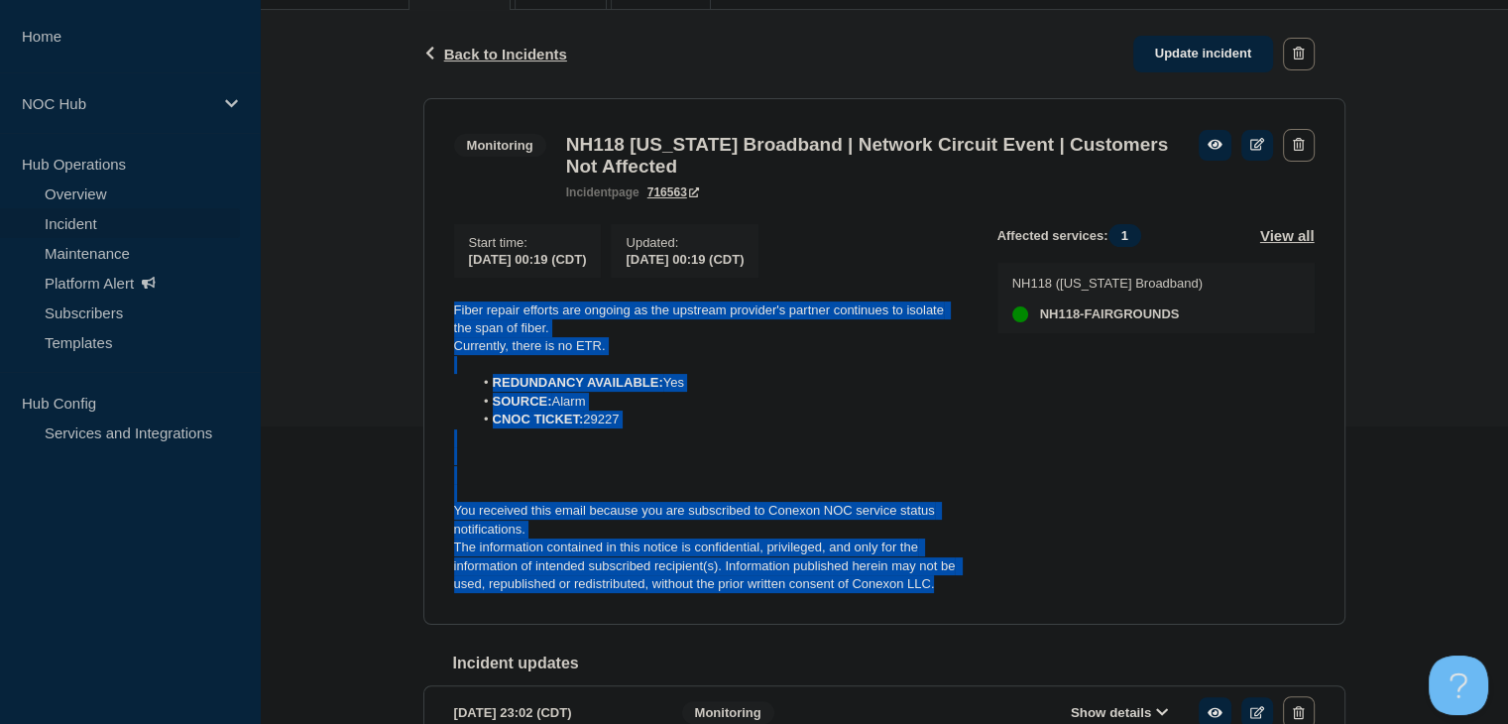
drag, startPoint x: 932, startPoint y: 600, endPoint x: 439, endPoint y: 309, distance: 572.2
click at [439, 309] on section "Monitoring NH118 [US_STATE] Broadband | Network Circuit Event | Customers Not A…" at bounding box center [884, 361] width 922 height 527
copy div "Fiber repair efforts are ongoing as the upstream provider's partner continues t…"
click at [1190, 53] on link "Update incident" at bounding box center [1204, 54] width 141 height 37
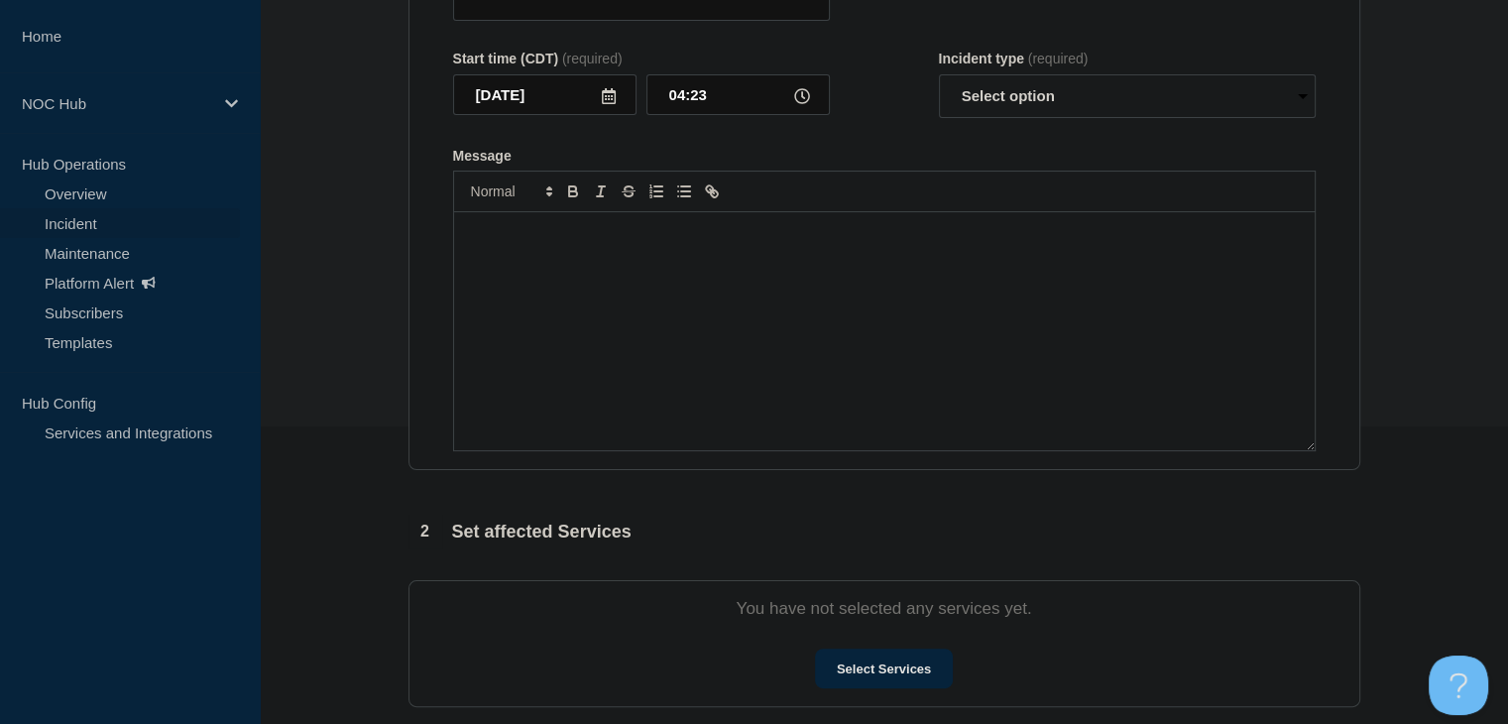
click at [669, 450] on div "Message" at bounding box center [884, 331] width 861 height 238
type input "NH118 [US_STATE] Broadband | Network Circuit Event | Customers Not Affected"
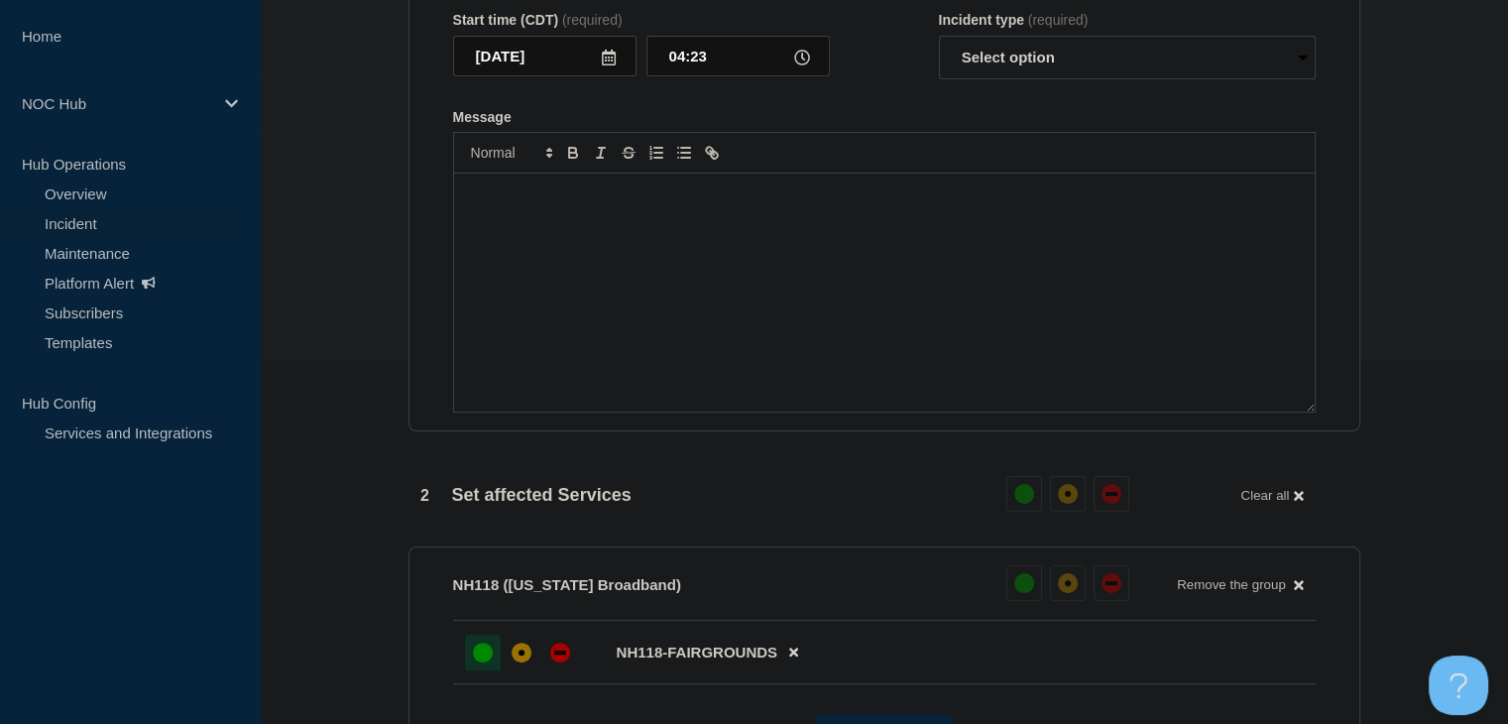
scroll to position [9, 0]
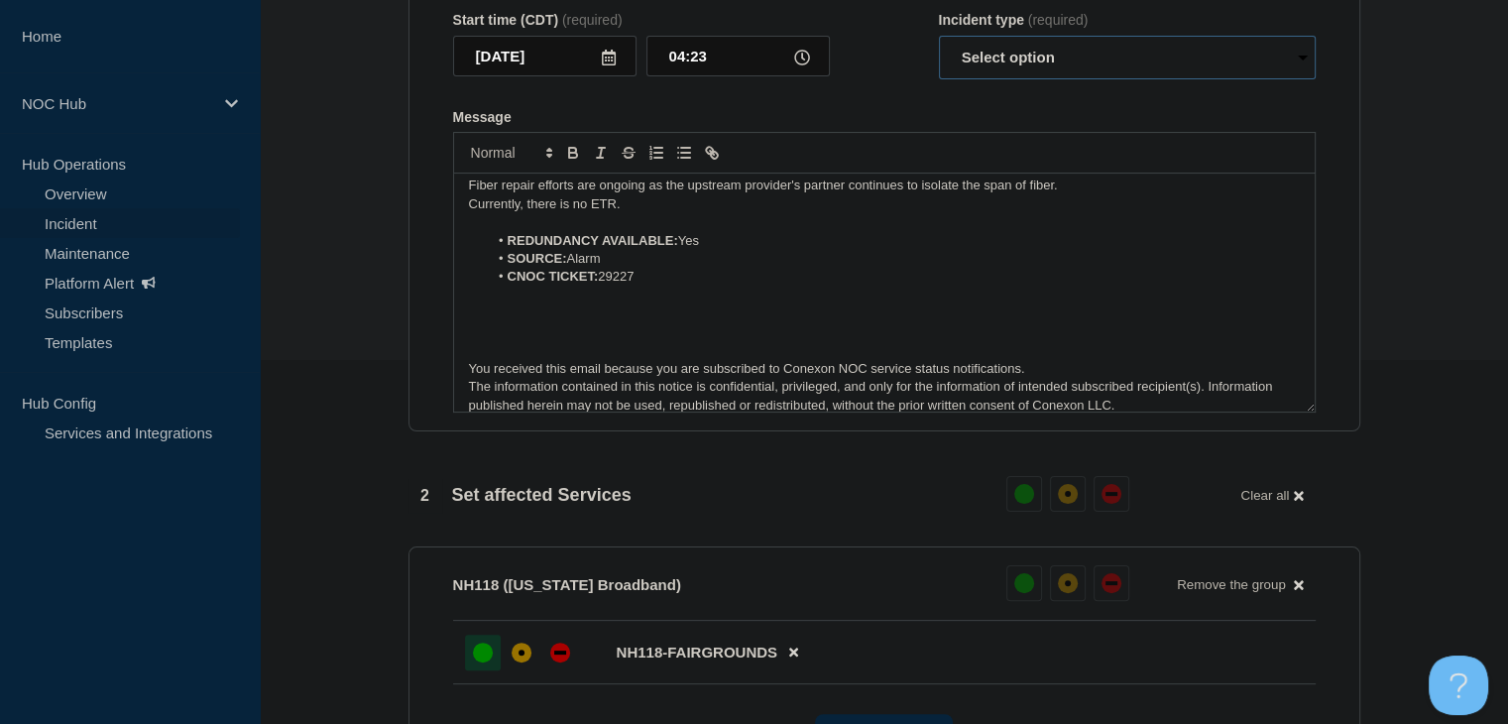
click at [1015, 79] on select "Select option Investigating Identified Monitoring Resolved" at bounding box center [1127, 58] width 377 height 44
select select "monitoring"
click at [939, 79] on select "Select option Investigating Identified Monitoring Resolved" at bounding box center [1127, 58] width 377 height 44
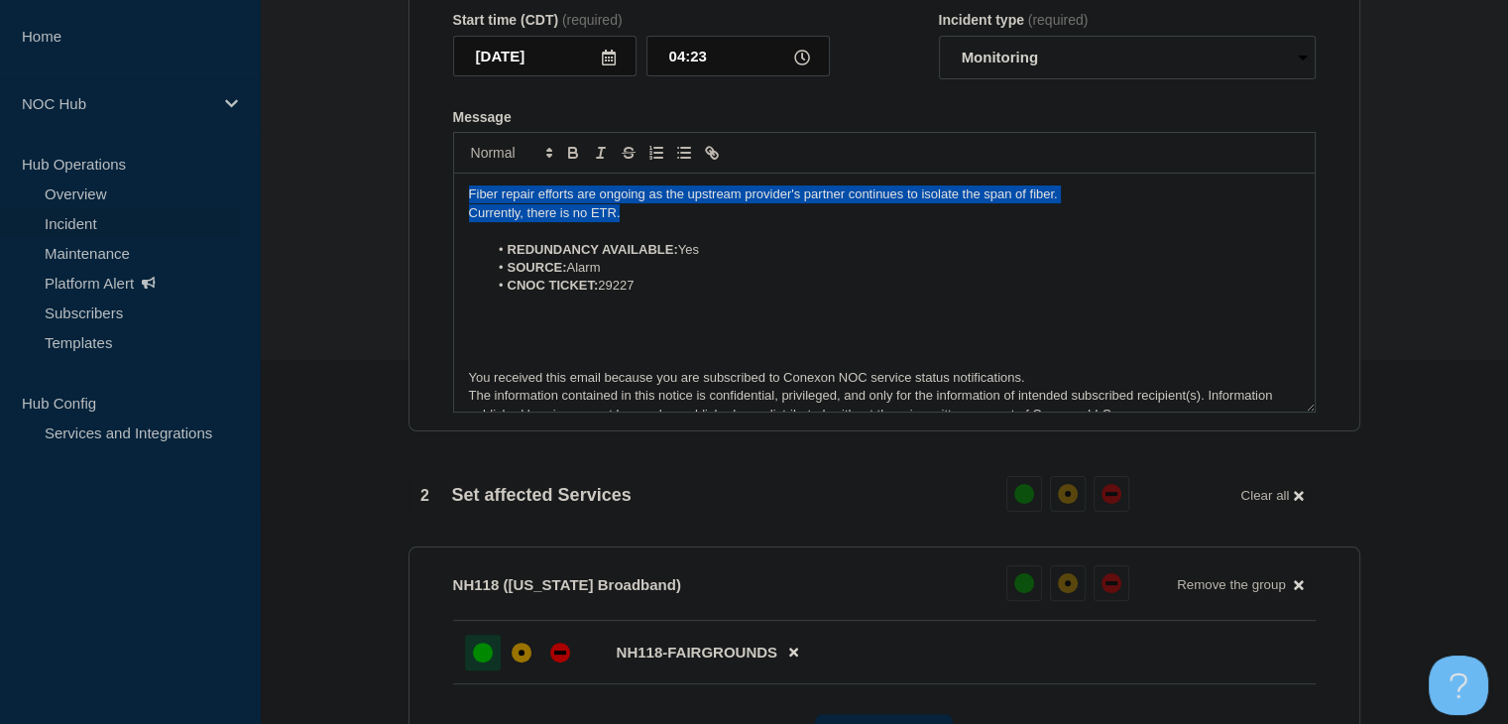
drag, startPoint x: 662, startPoint y: 253, endPoint x: 271, endPoint y: 227, distance: 392.6
click at [271, 227] on section "1 Provide details Title (required) NH118 New Hampshire Broadband | Network Circ…" at bounding box center [884, 663] width 1249 height 1658
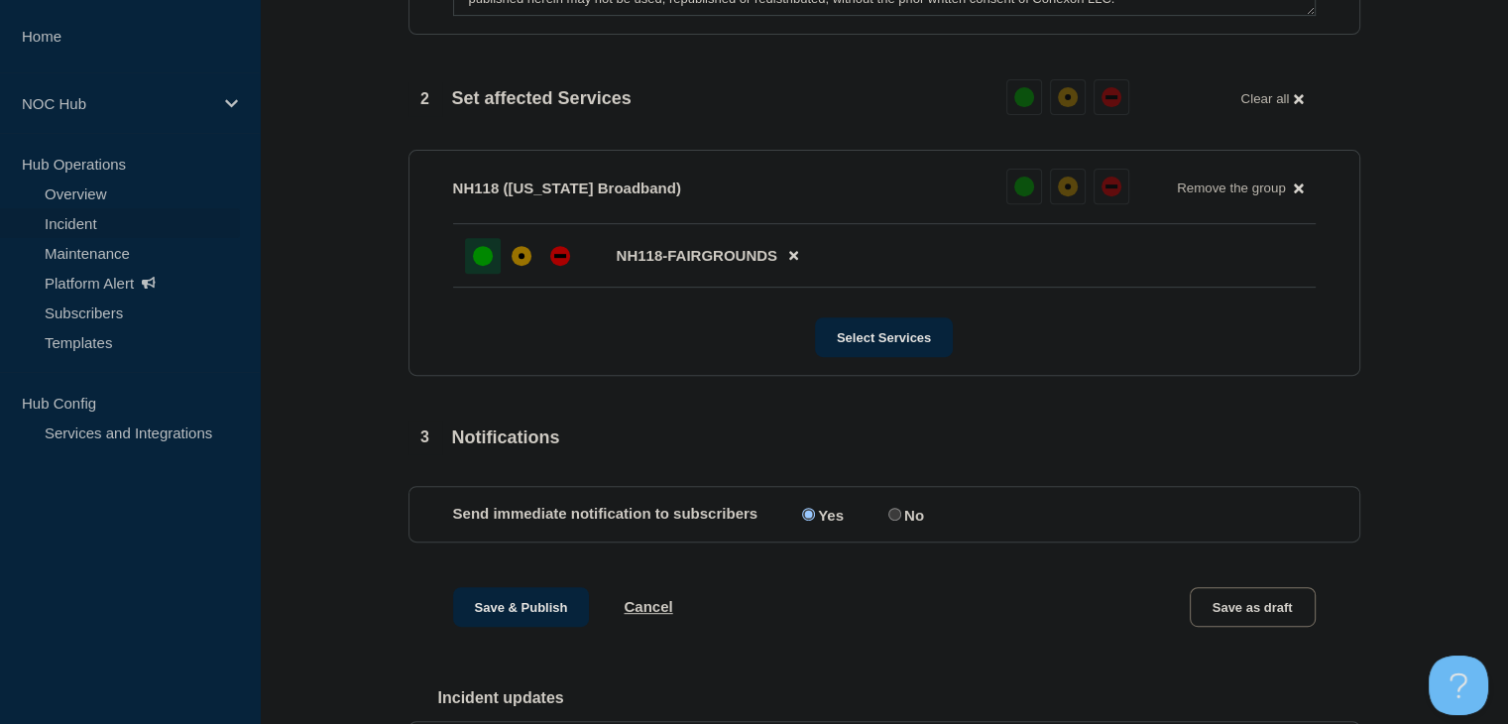
scroll to position [1157, 0]
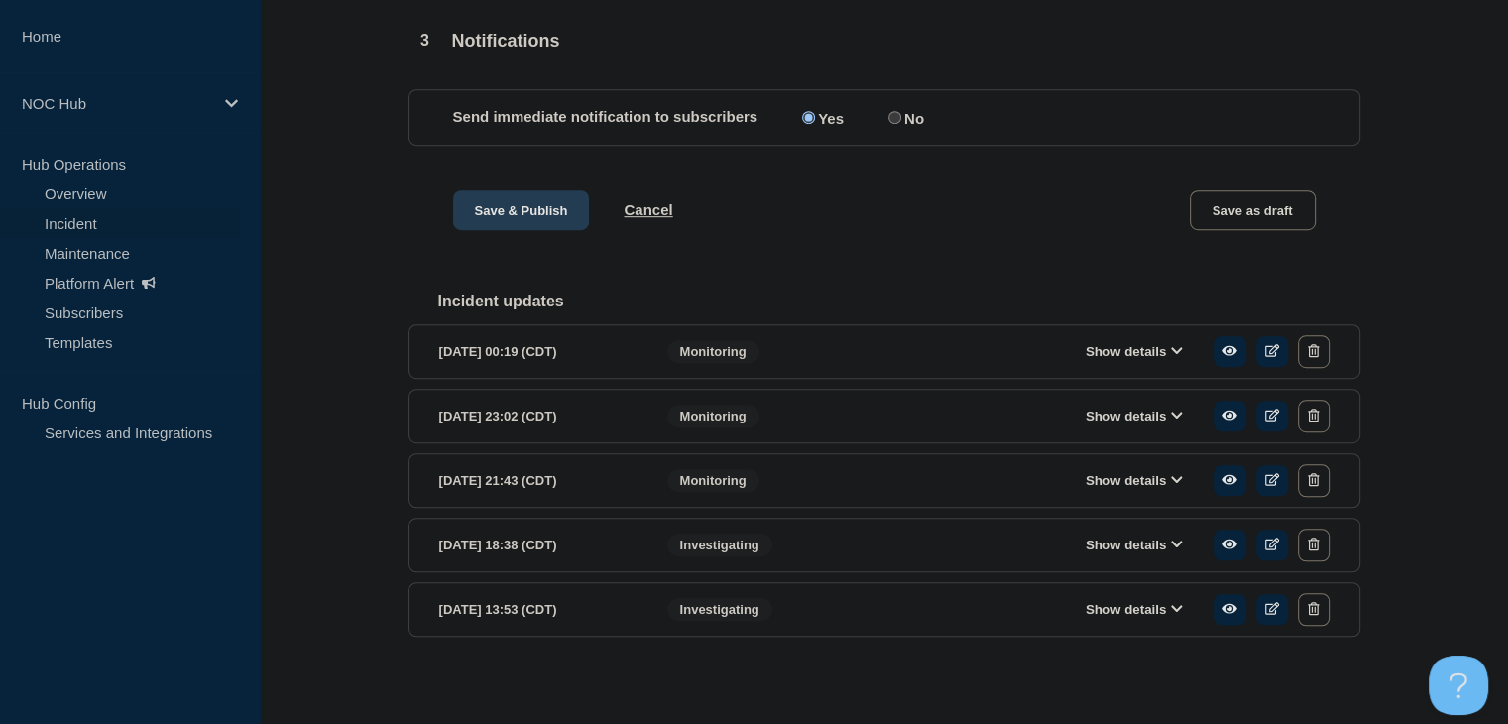
click at [520, 230] on button "Save & Publish" at bounding box center [521, 210] width 137 height 40
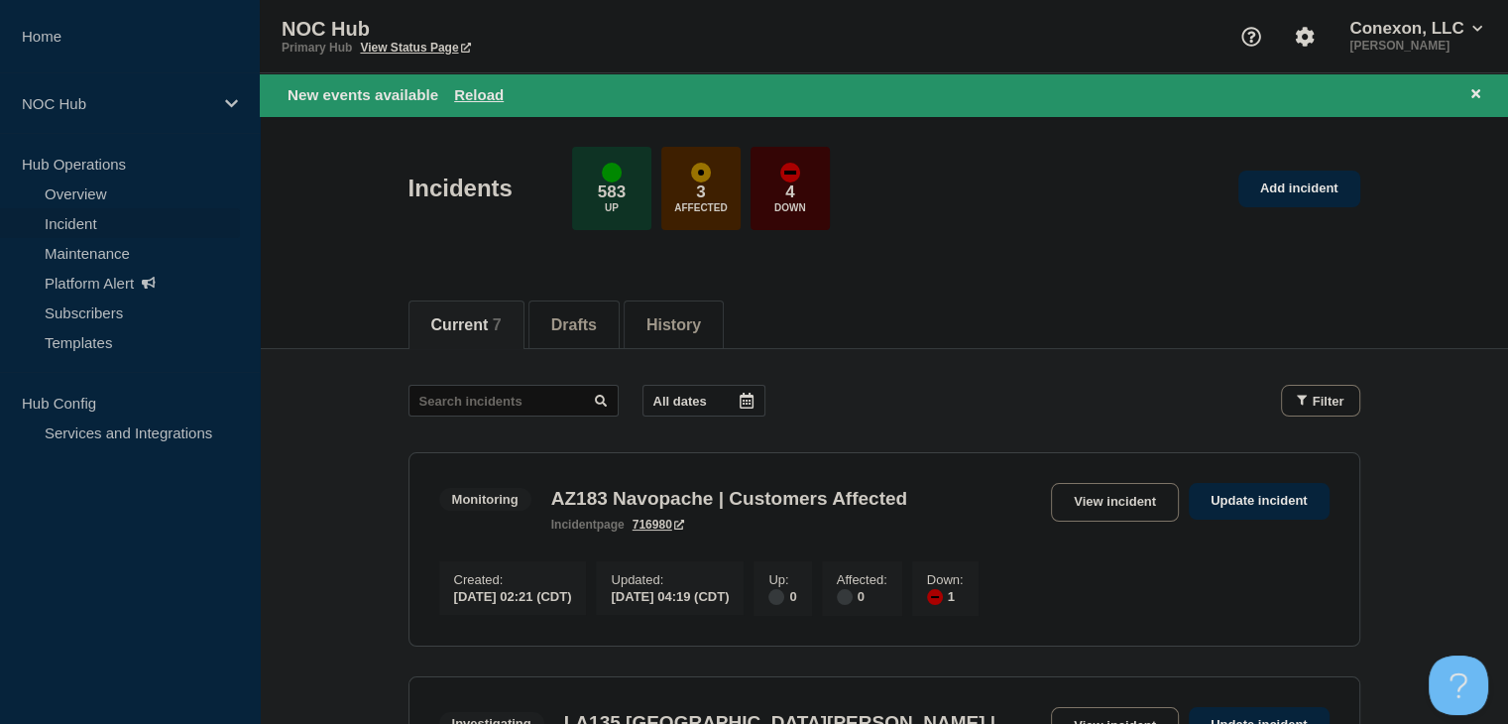
click at [483, 84] on div "New events available Reload" at bounding box center [888, 94] width 1201 height 23
click at [482, 92] on button "Reload" at bounding box center [479, 94] width 50 height 17
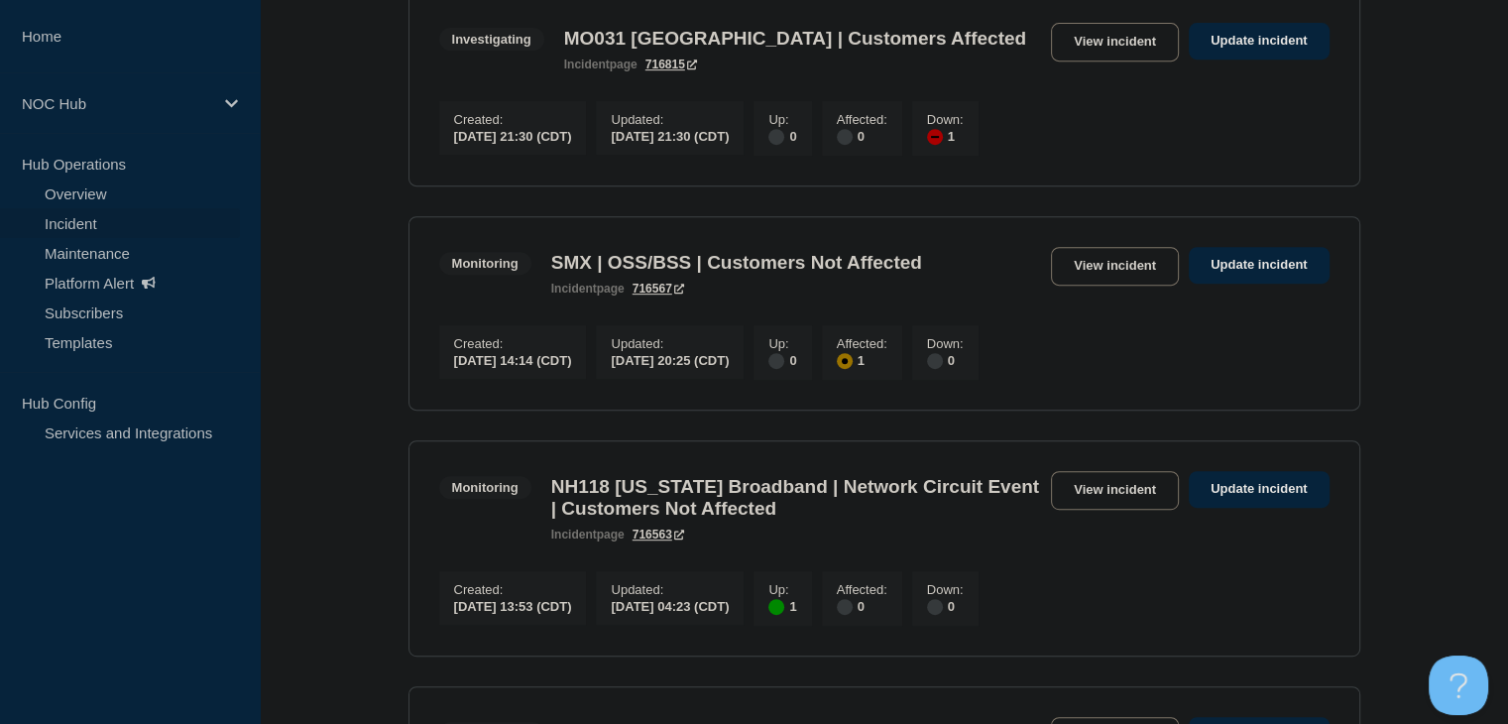
scroll to position [1091, 0]
